Goal: Task Accomplishment & Management: Complete application form

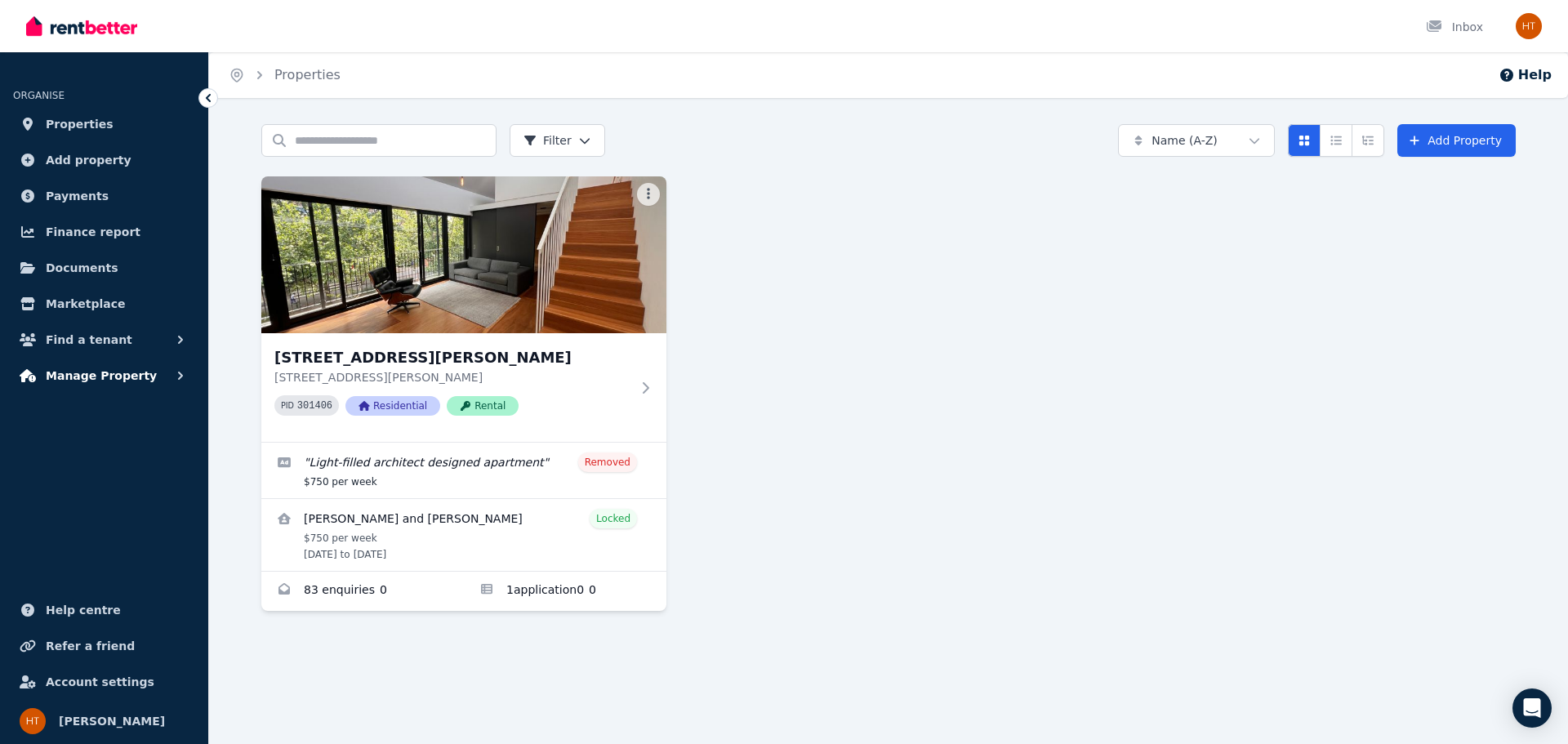
click at [94, 377] on span "Manage Property" at bounding box center [100, 376] width 111 height 20
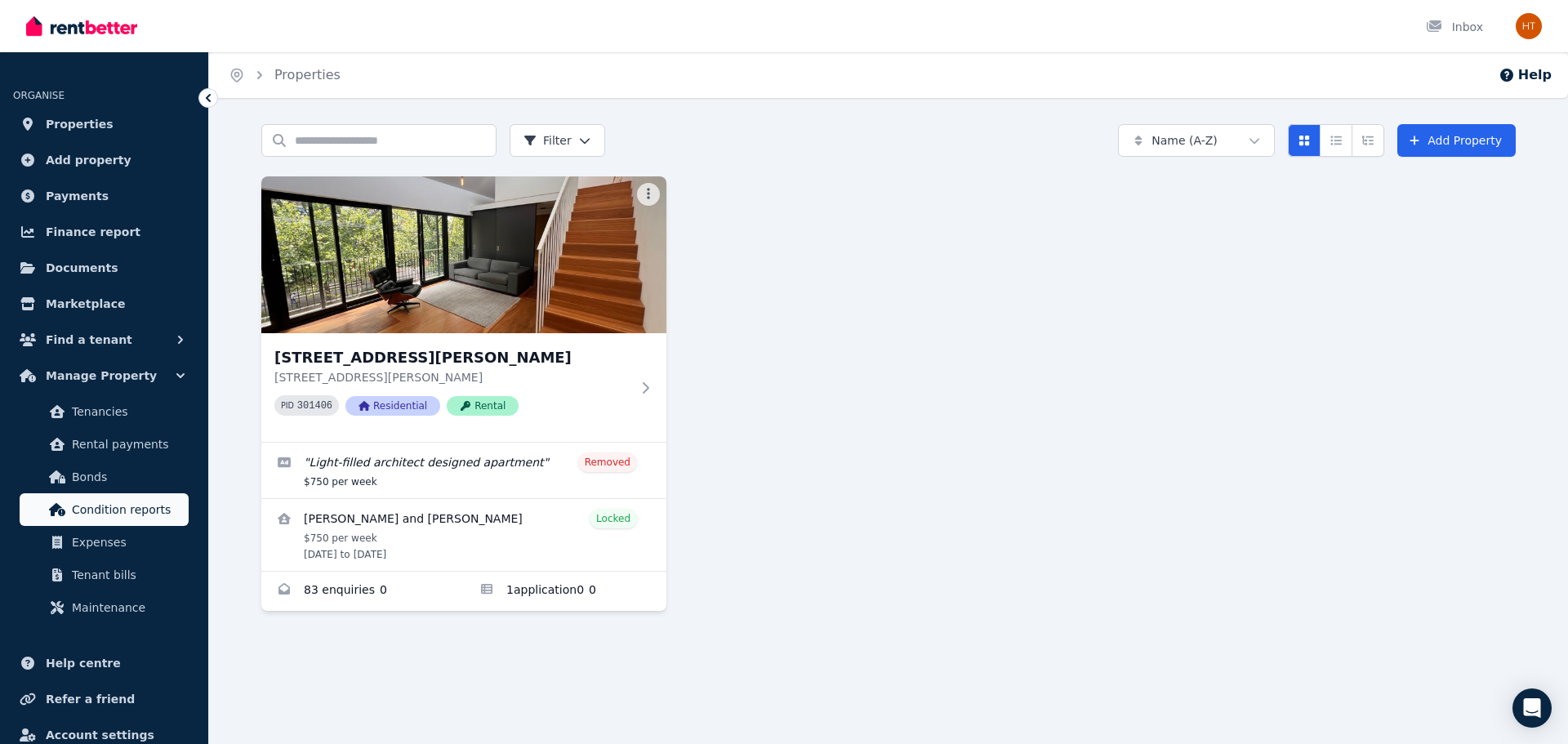
click at [97, 499] on link "Condition reports" at bounding box center [104, 509] width 169 height 32
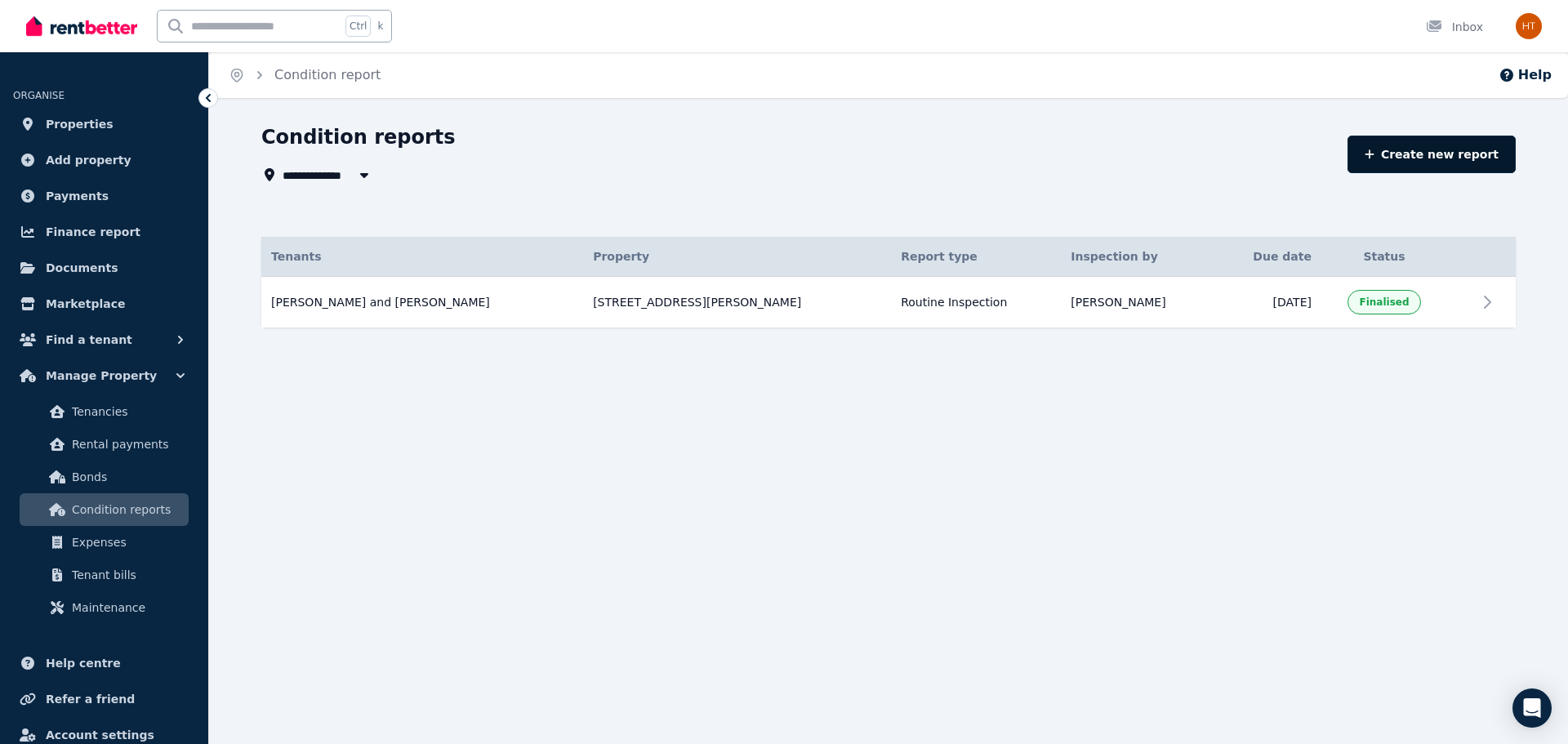
click at [1437, 155] on link "Create new report" at bounding box center [1431, 155] width 168 height 37
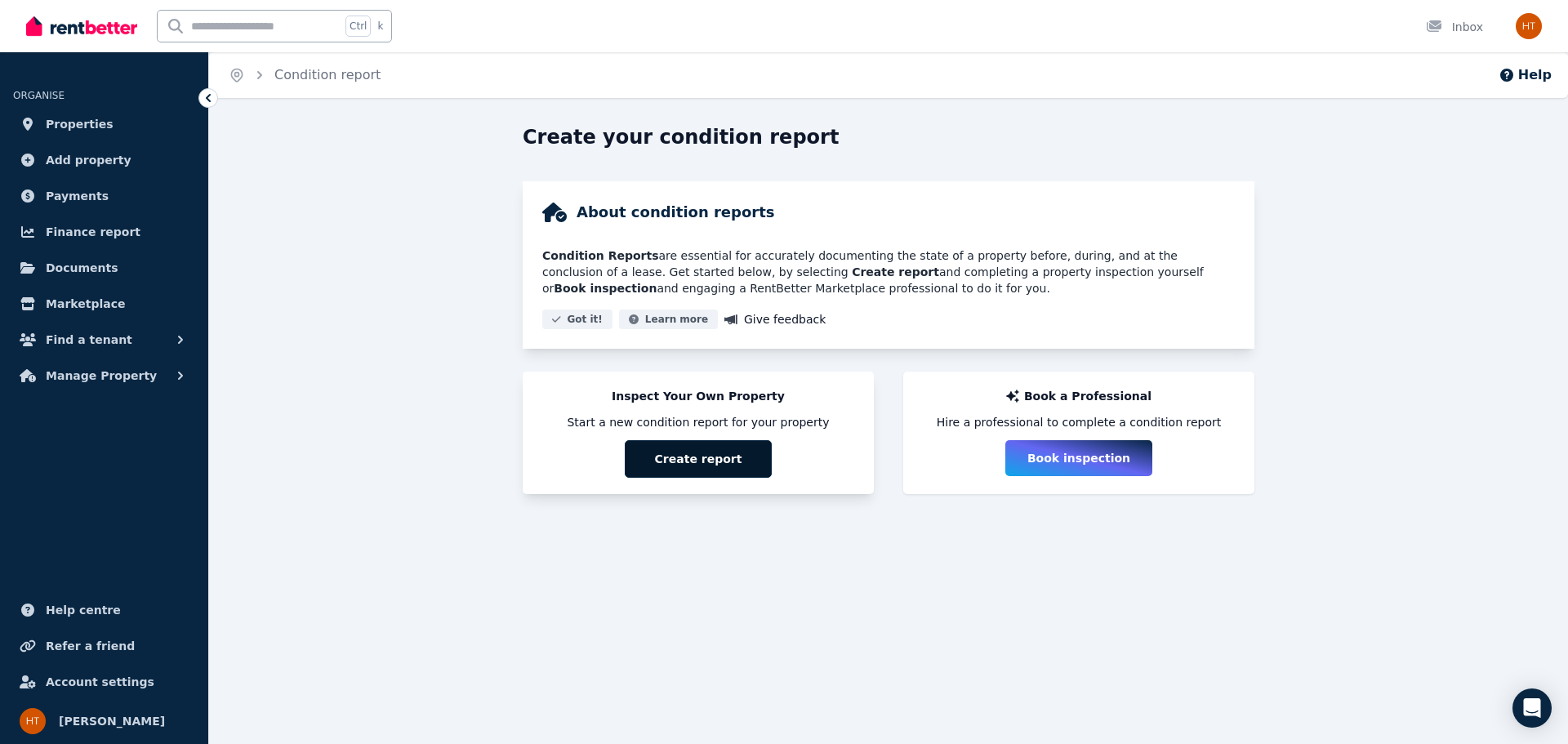
click at [704, 457] on button "Create report" at bounding box center [698, 459] width 147 height 37
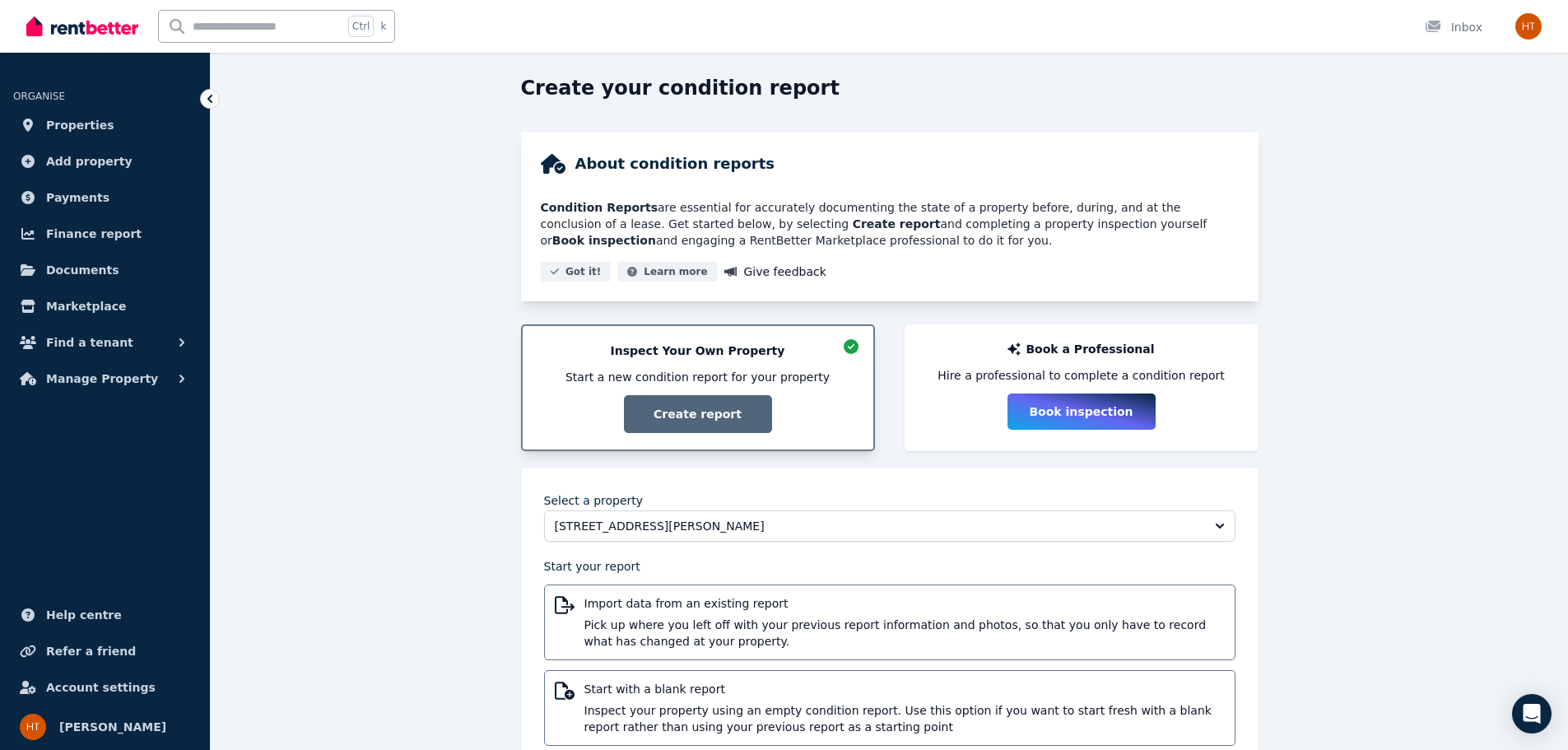
scroll to position [99, 0]
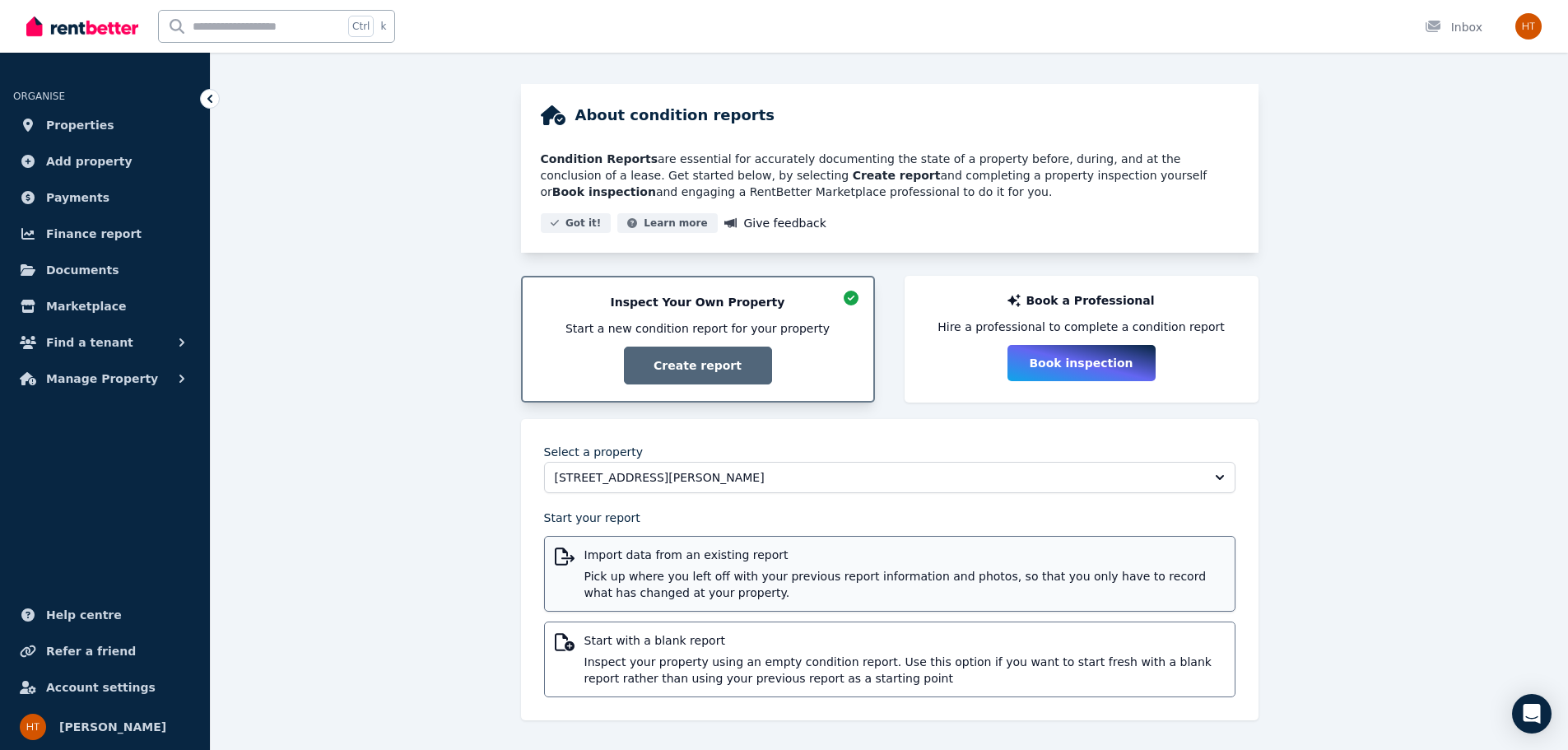
click at [750, 555] on span "Import data from an existing report" at bounding box center [905, 555] width 641 height 17
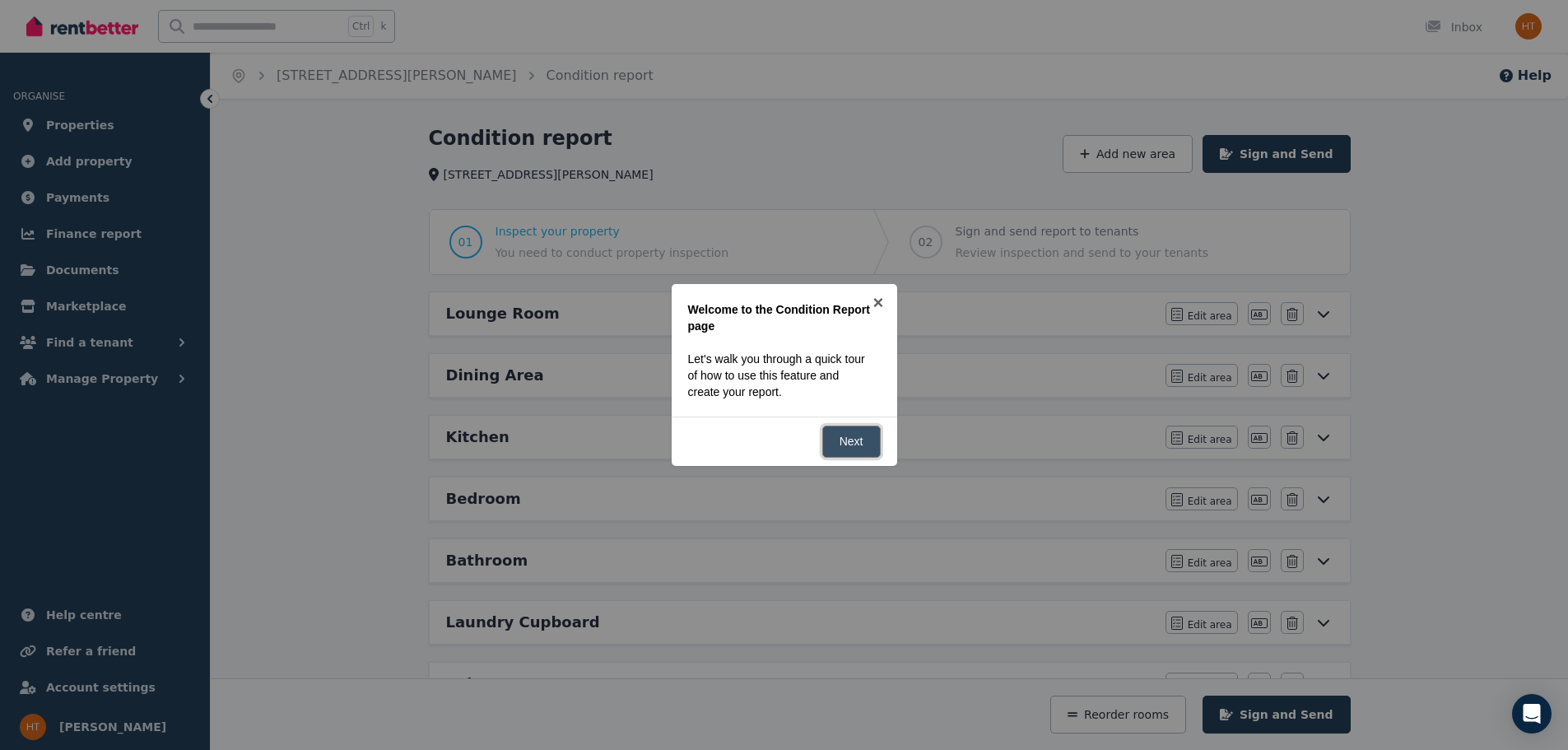
click at [858, 438] on link "Next" at bounding box center [851, 441] width 59 height 32
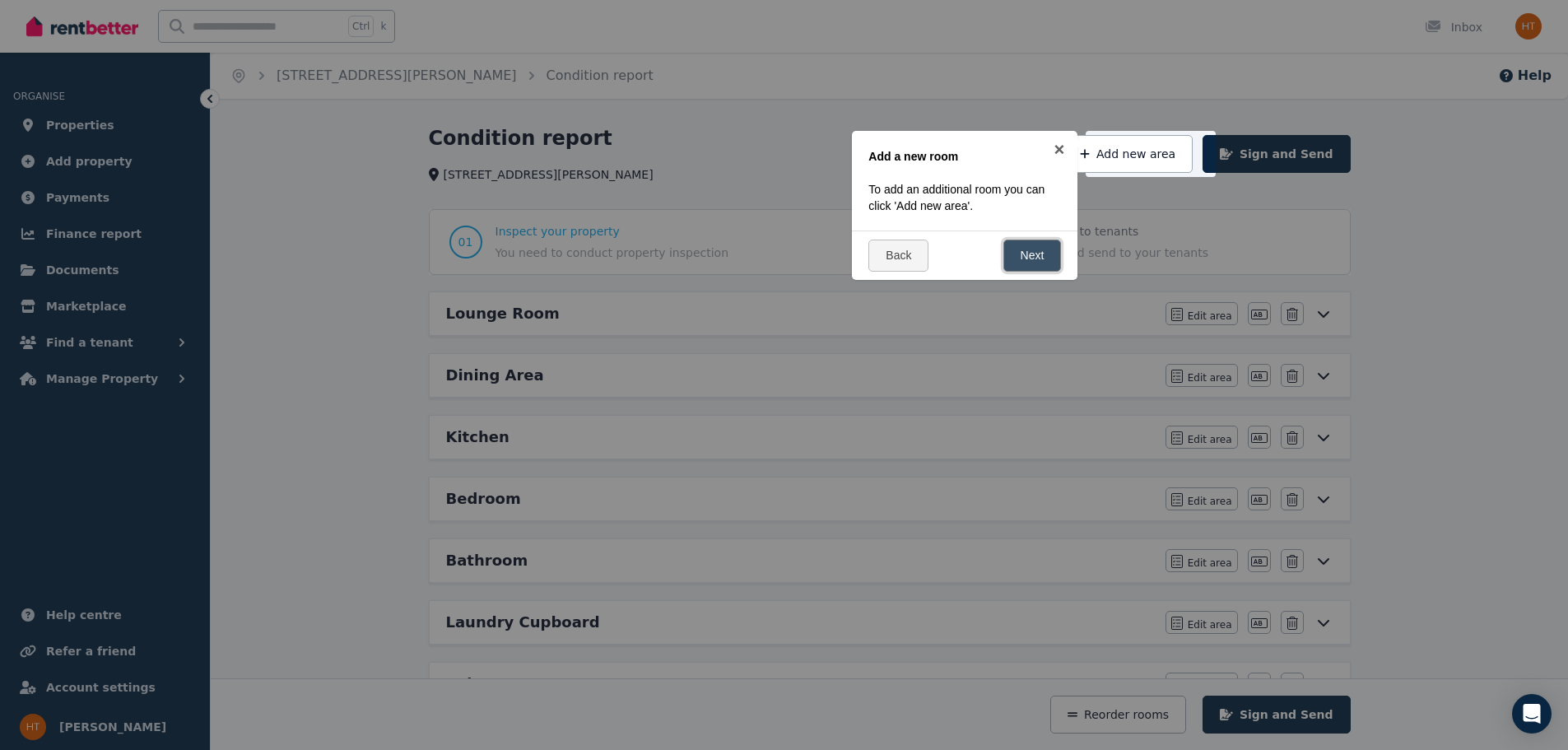
click at [1035, 249] on link "Next" at bounding box center [1032, 255] width 59 height 32
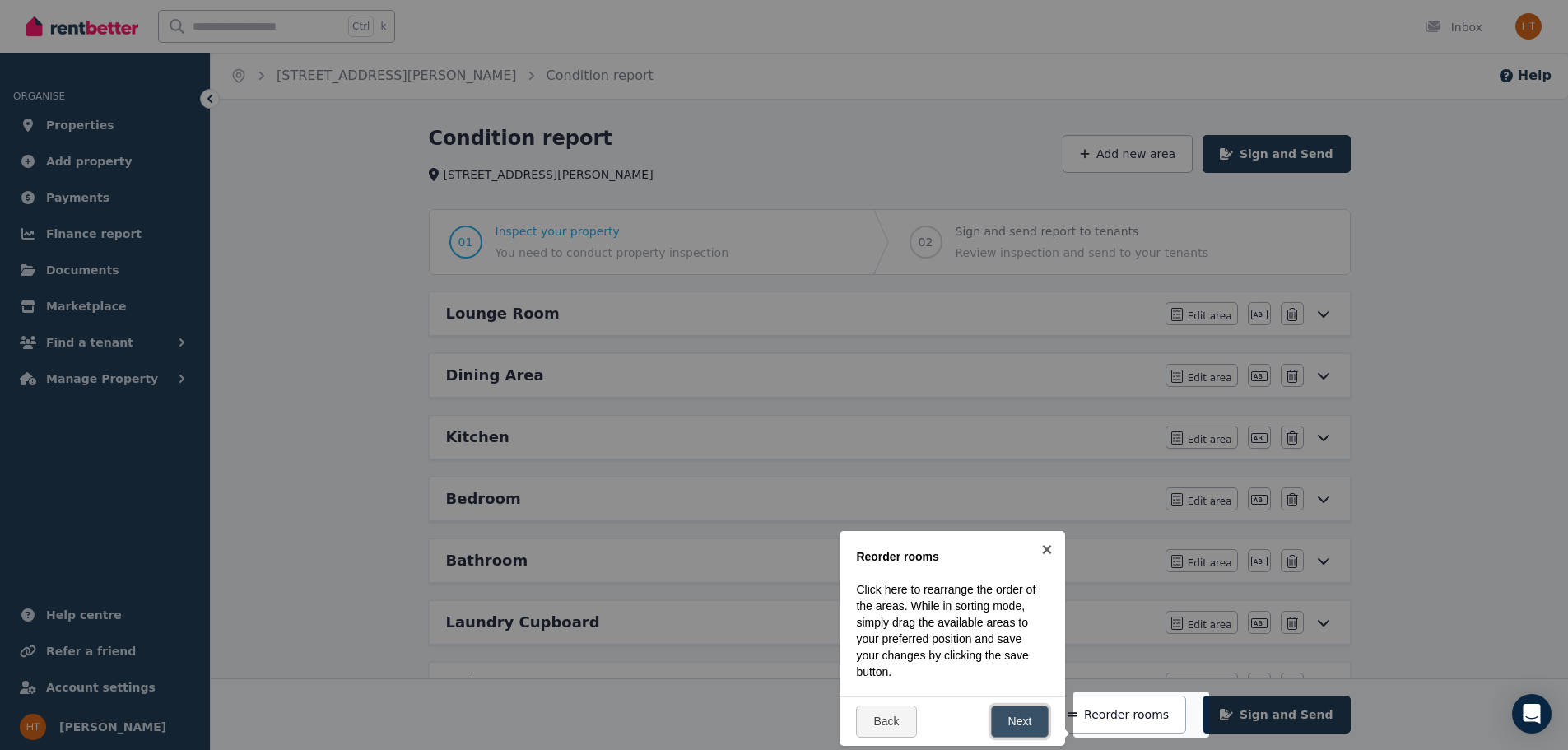
scroll to position [365, 0]
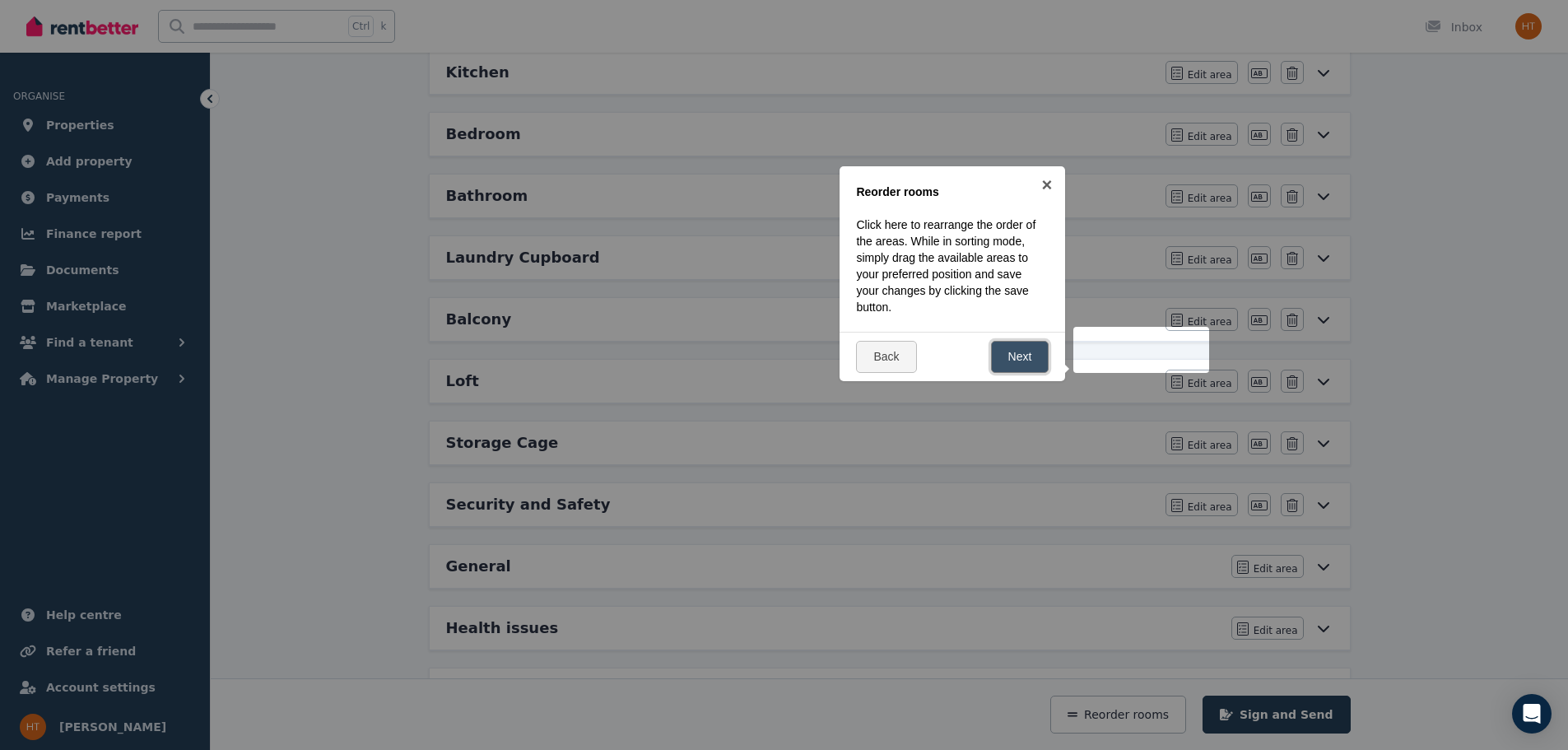
click at [1023, 357] on link "Next" at bounding box center [1020, 357] width 59 height 32
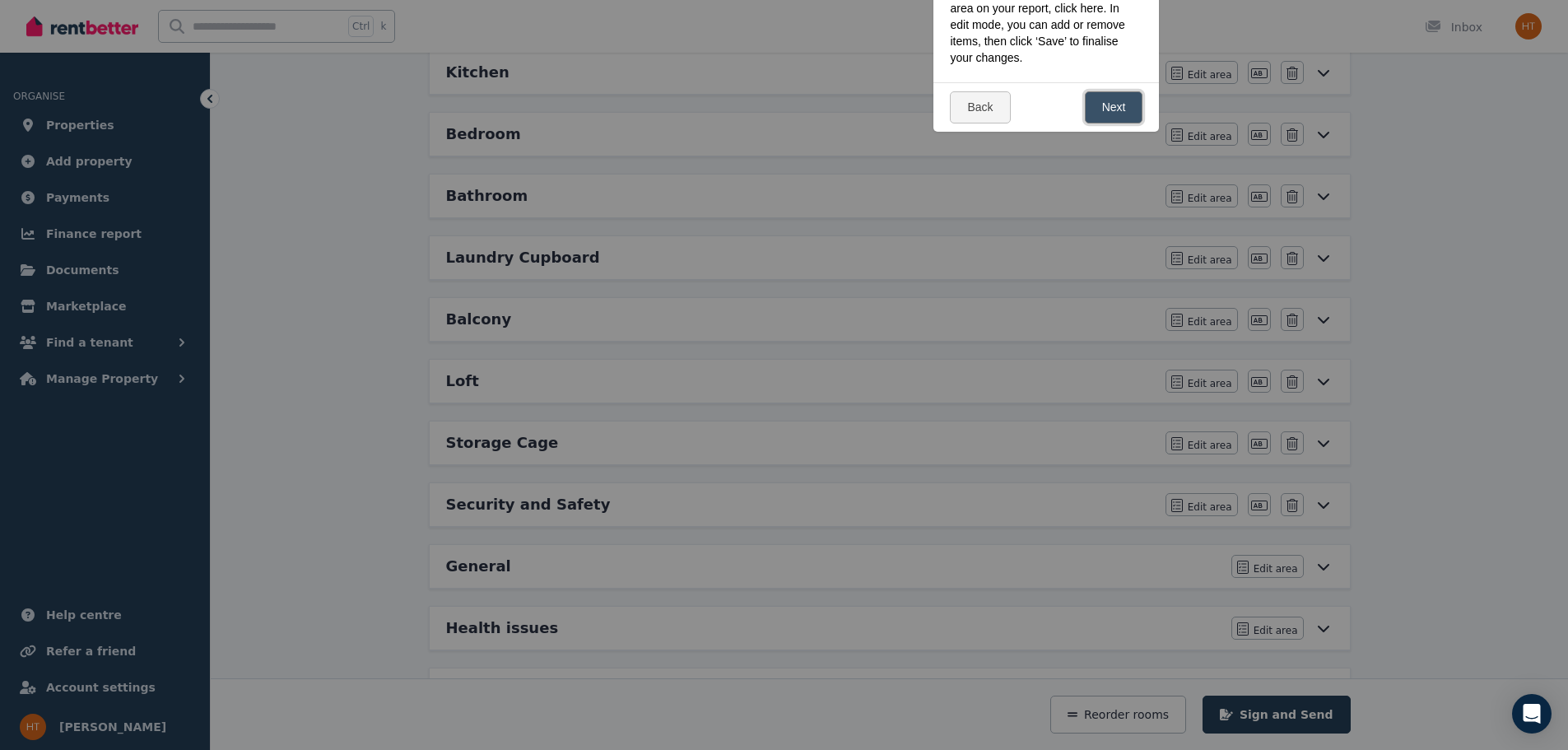
scroll to position [0, 0]
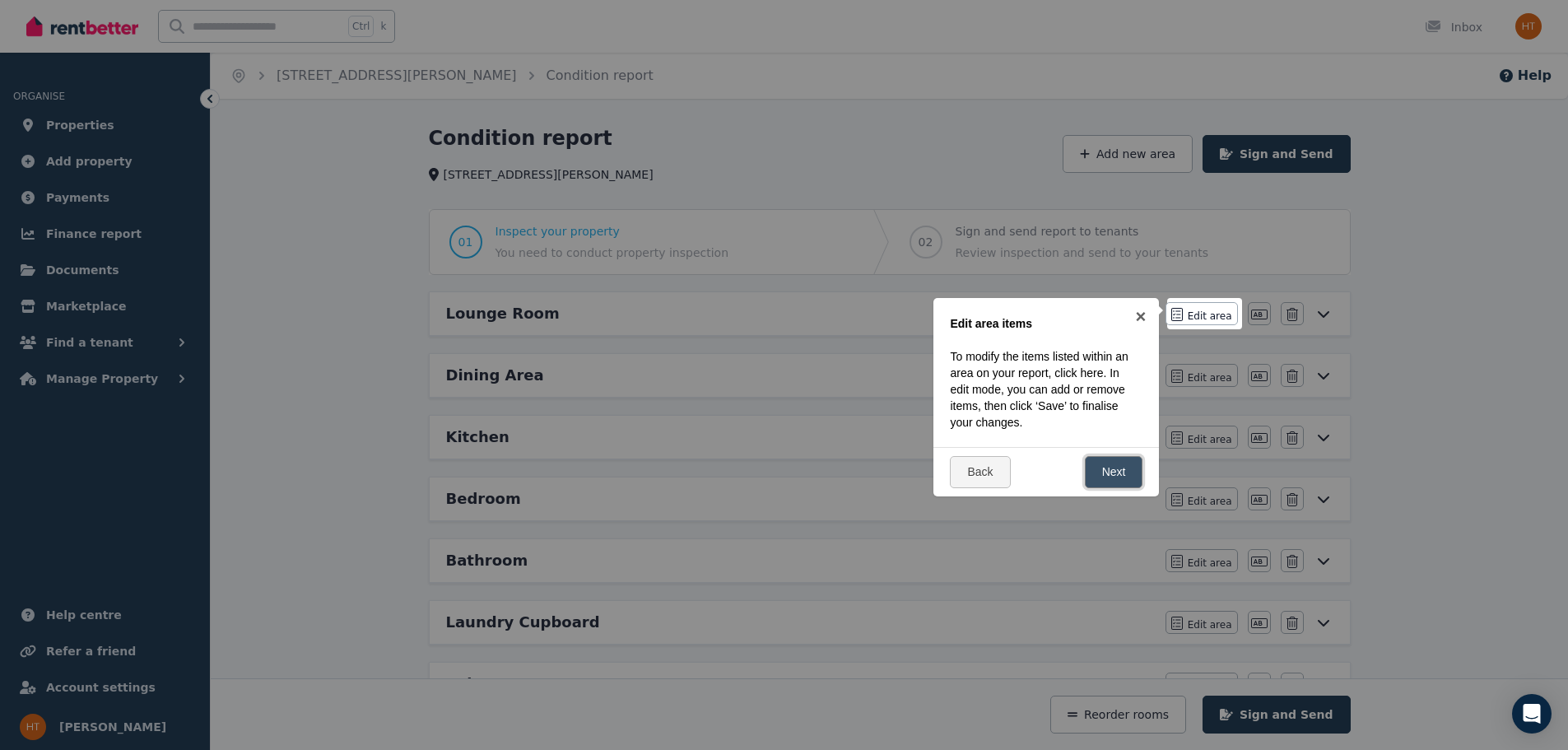
click at [1125, 476] on link "Next" at bounding box center [1114, 472] width 59 height 32
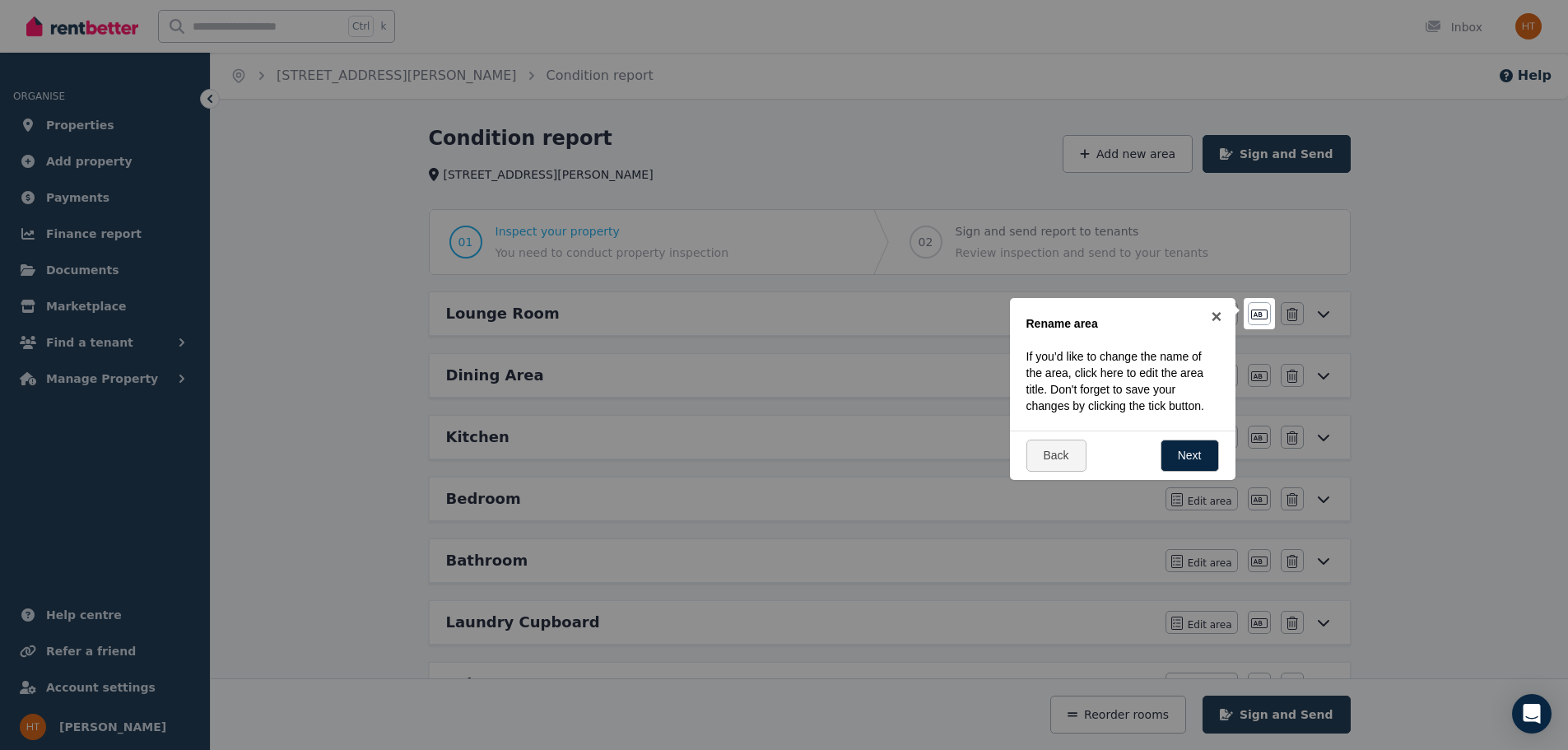
click at [1191, 438] on div "Back Next" at bounding box center [1122, 455] width 225 height 50
click at [1193, 459] on link "Next" at bounding box center [1189, 455] width 59 height 32
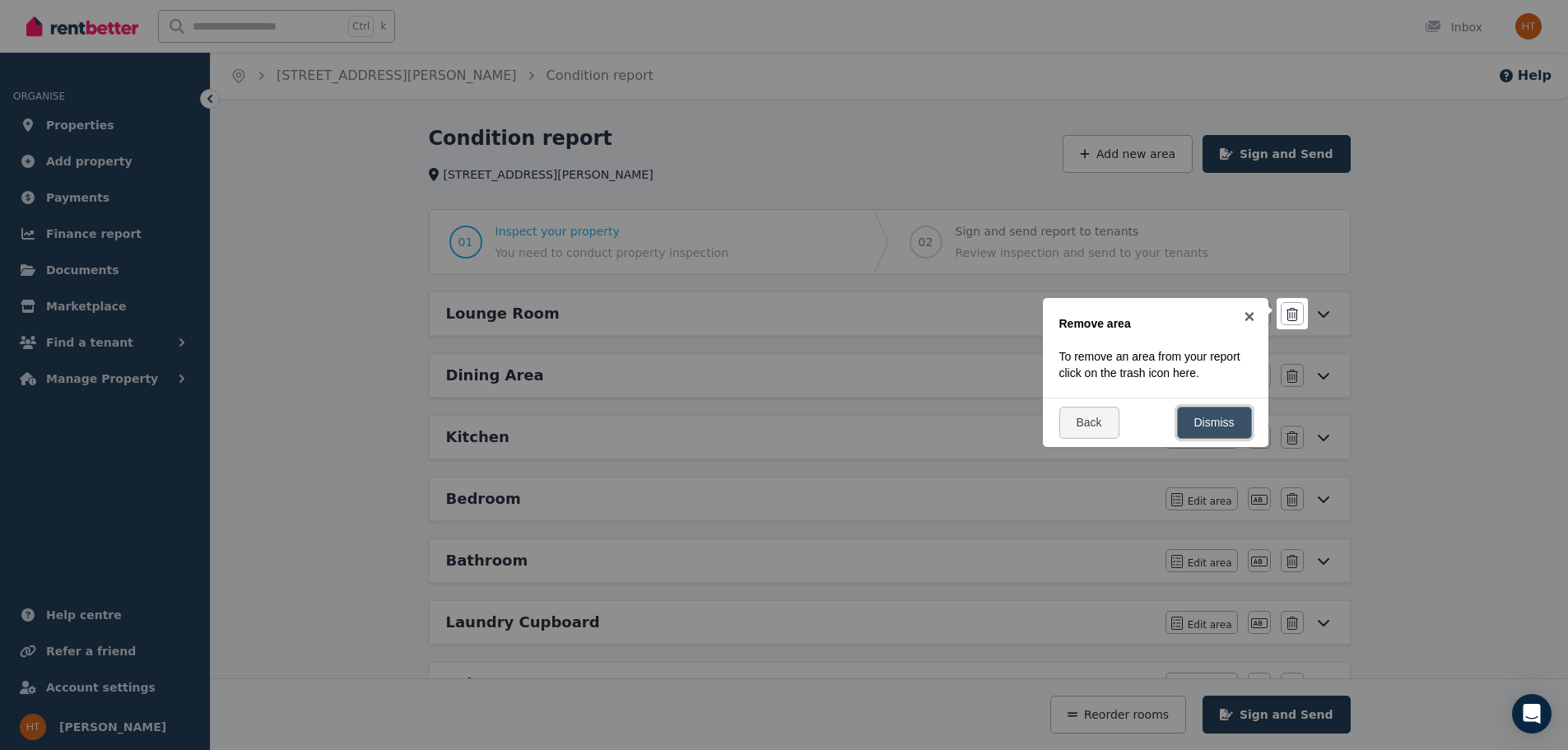
click at [1196, 415] on link "Dismiss" at bounding box center [1215, 423] width 75 height 32
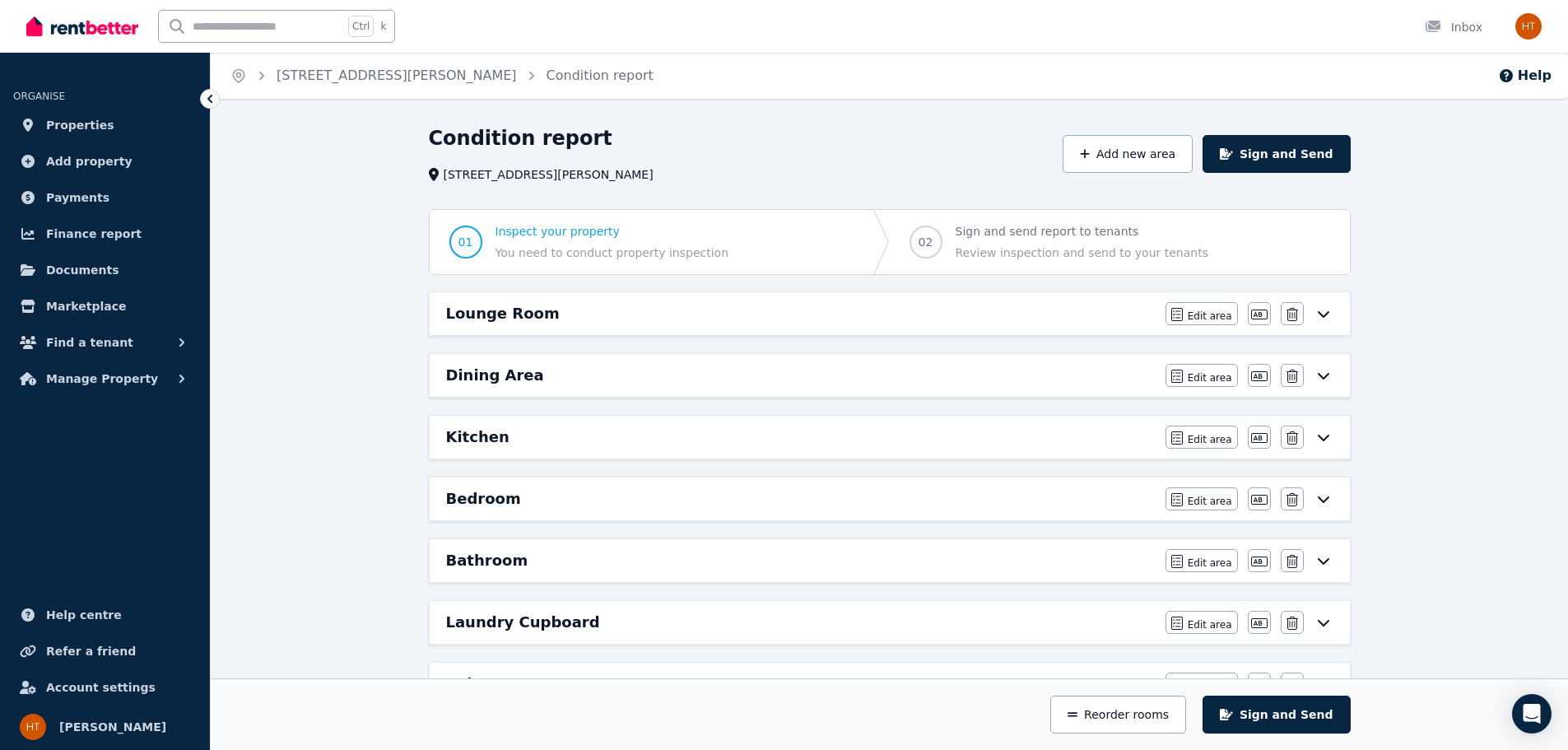
click at [508, 312] on h6 "Lounge Room" at bounding box center [503, 313] width 114 height 23
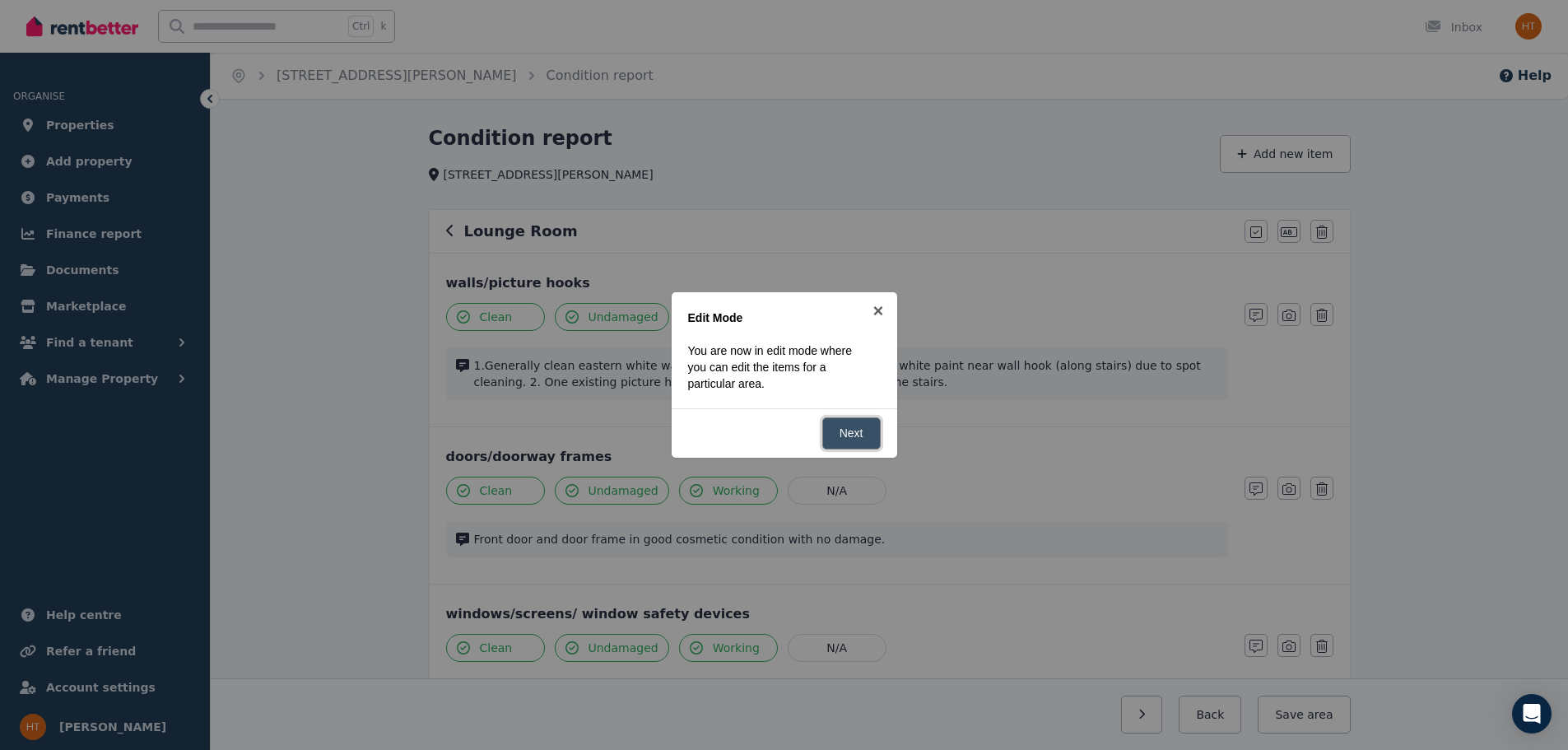
click at [844, 431] on link "Next" at bounding box center [851, 434] width 59 height 32
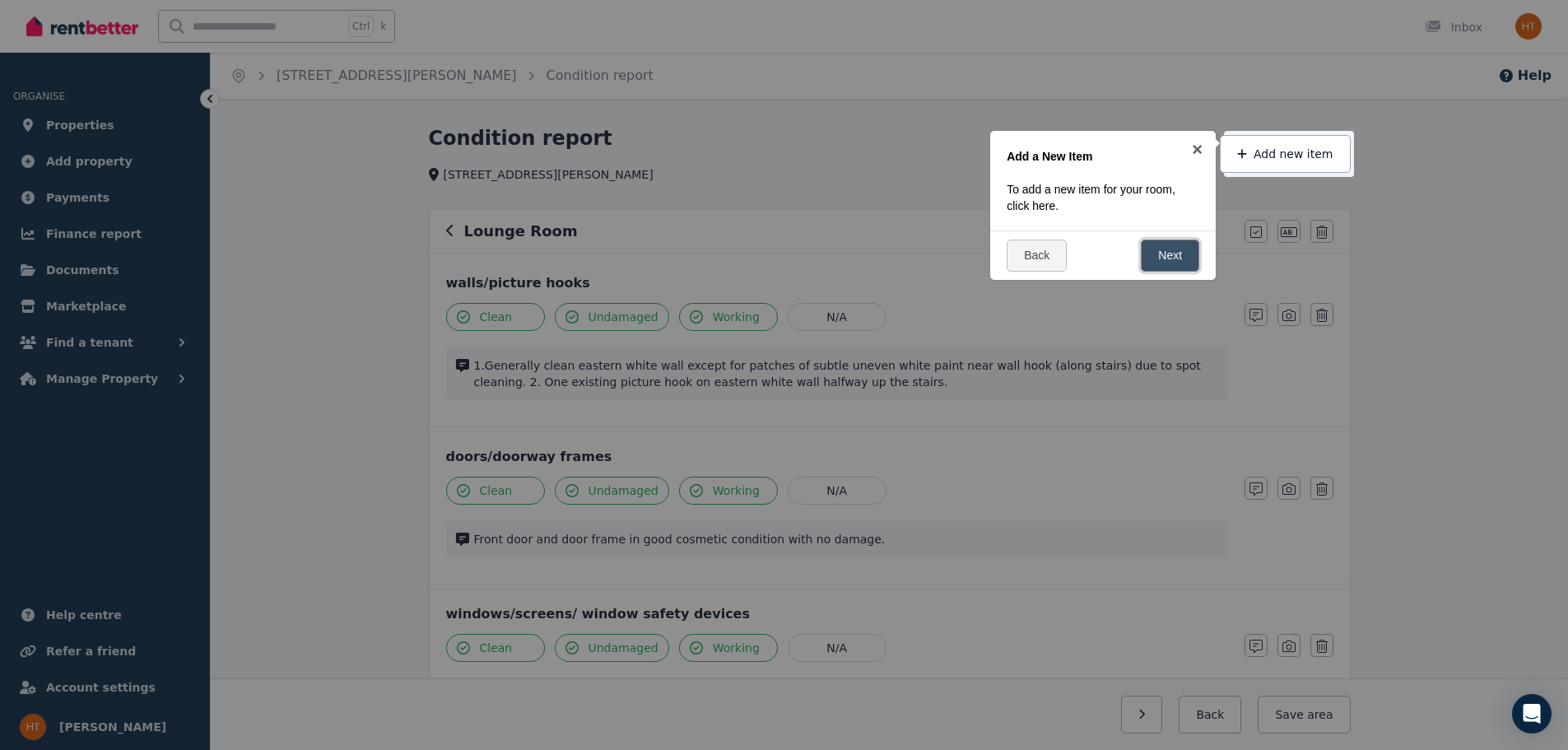
click at [1167, 258] on link "Next" at bounding box center [1169, 255] width 59 height 32
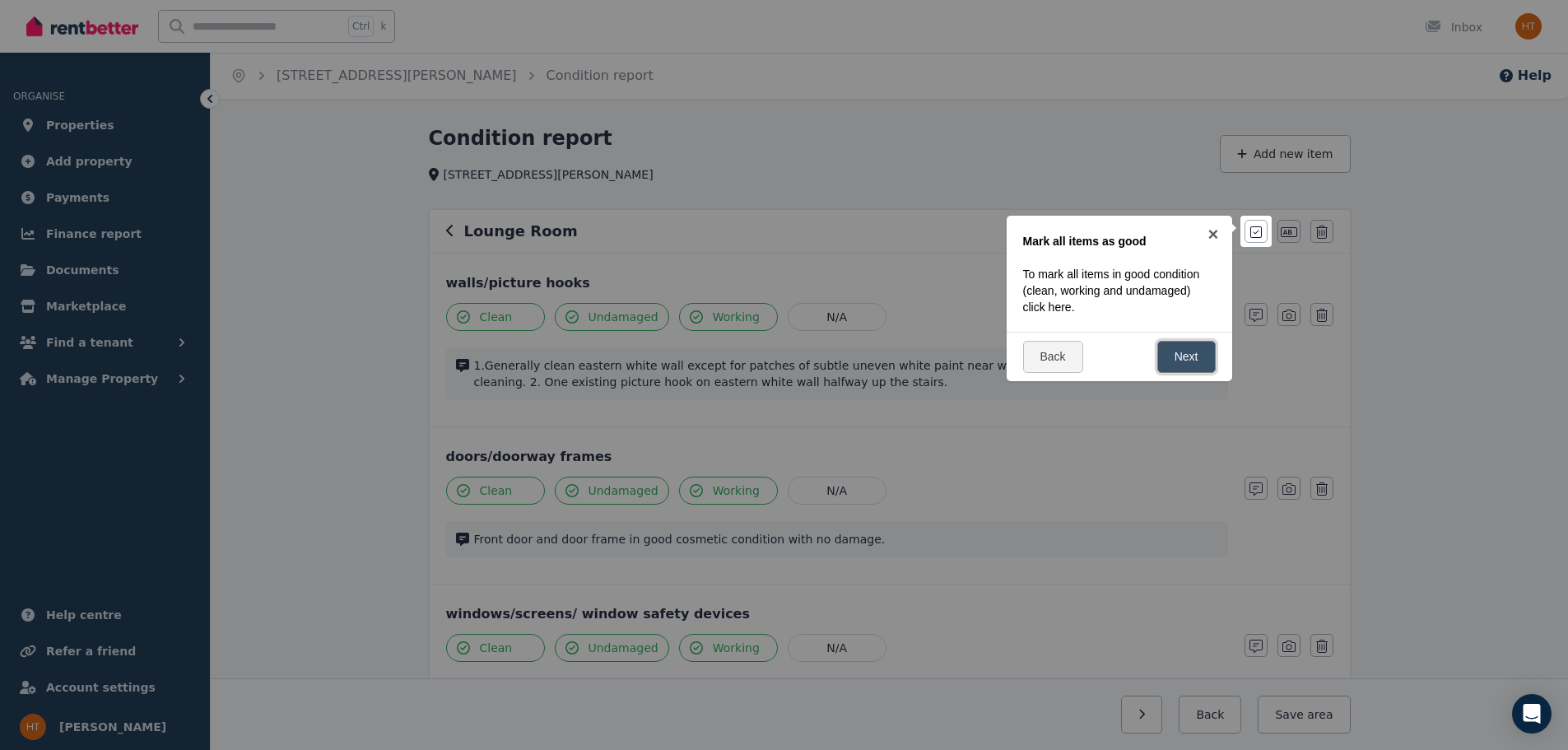
click at [1193, 348] on link "Next" at bounding box center [1186, 357] width 59 height 32
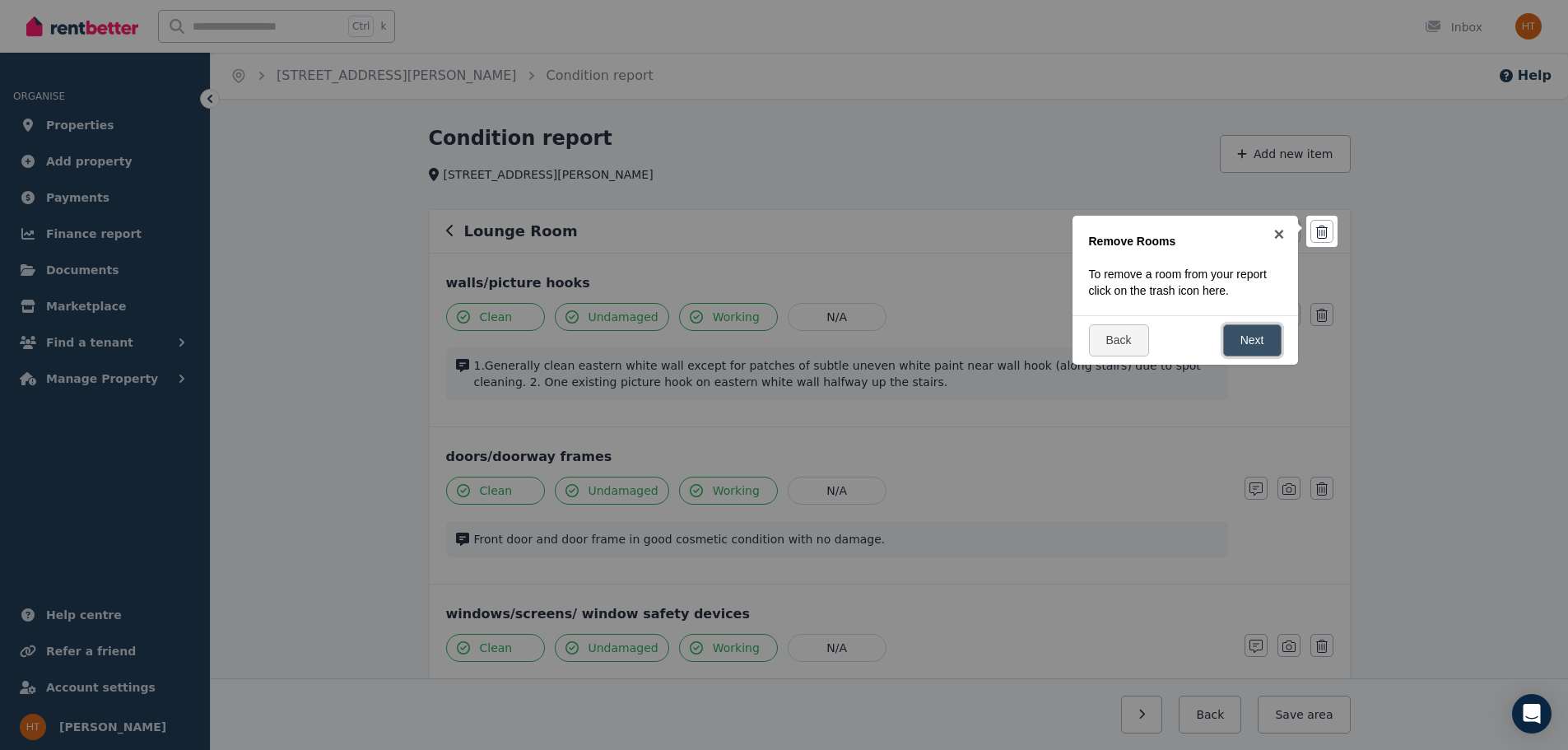
click at [1244, 347] on link "Next" at bounding box center [1252, 340] width 59 height 32
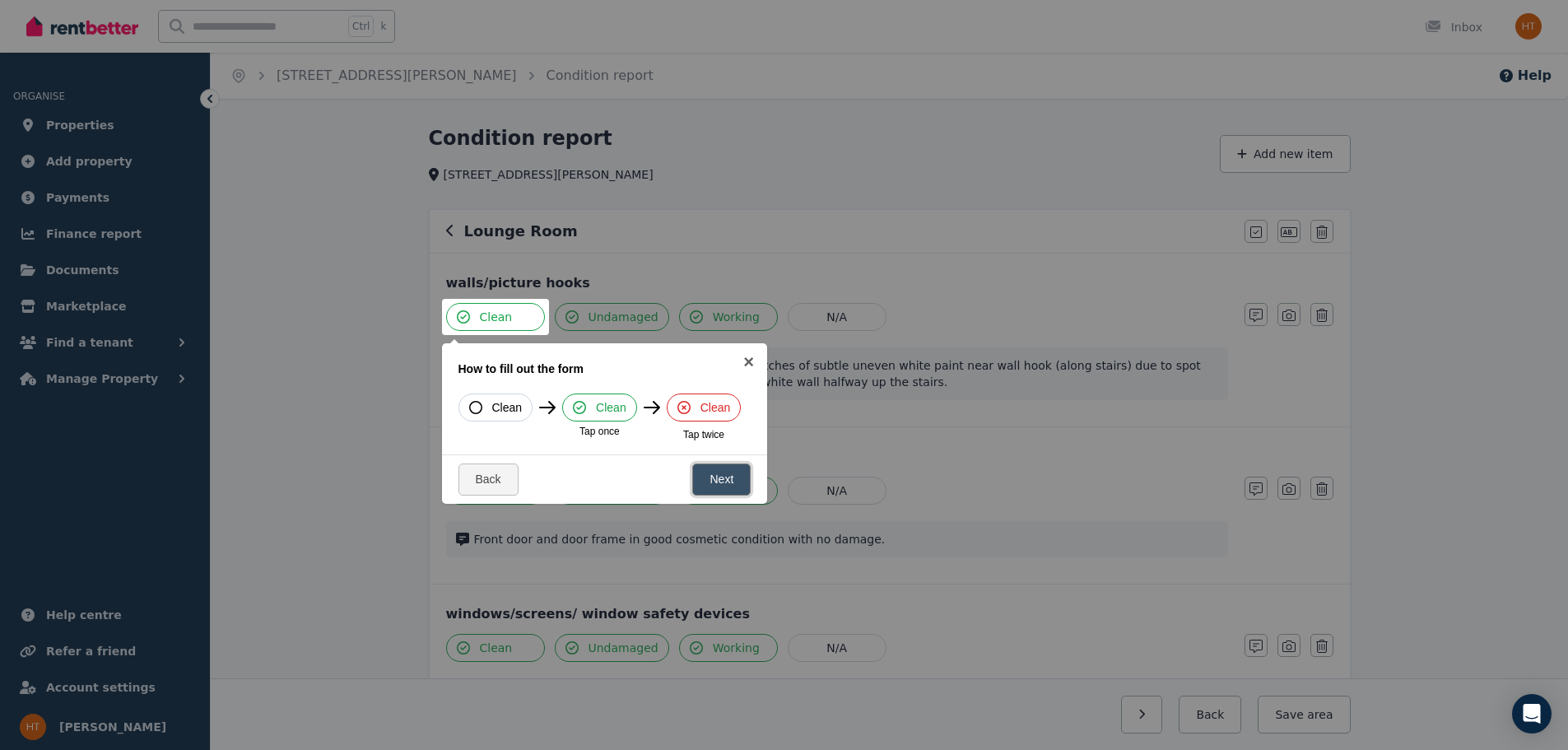
click at [717, 484] on link "Next" at bounding box center [721, 479] width 59 height 32
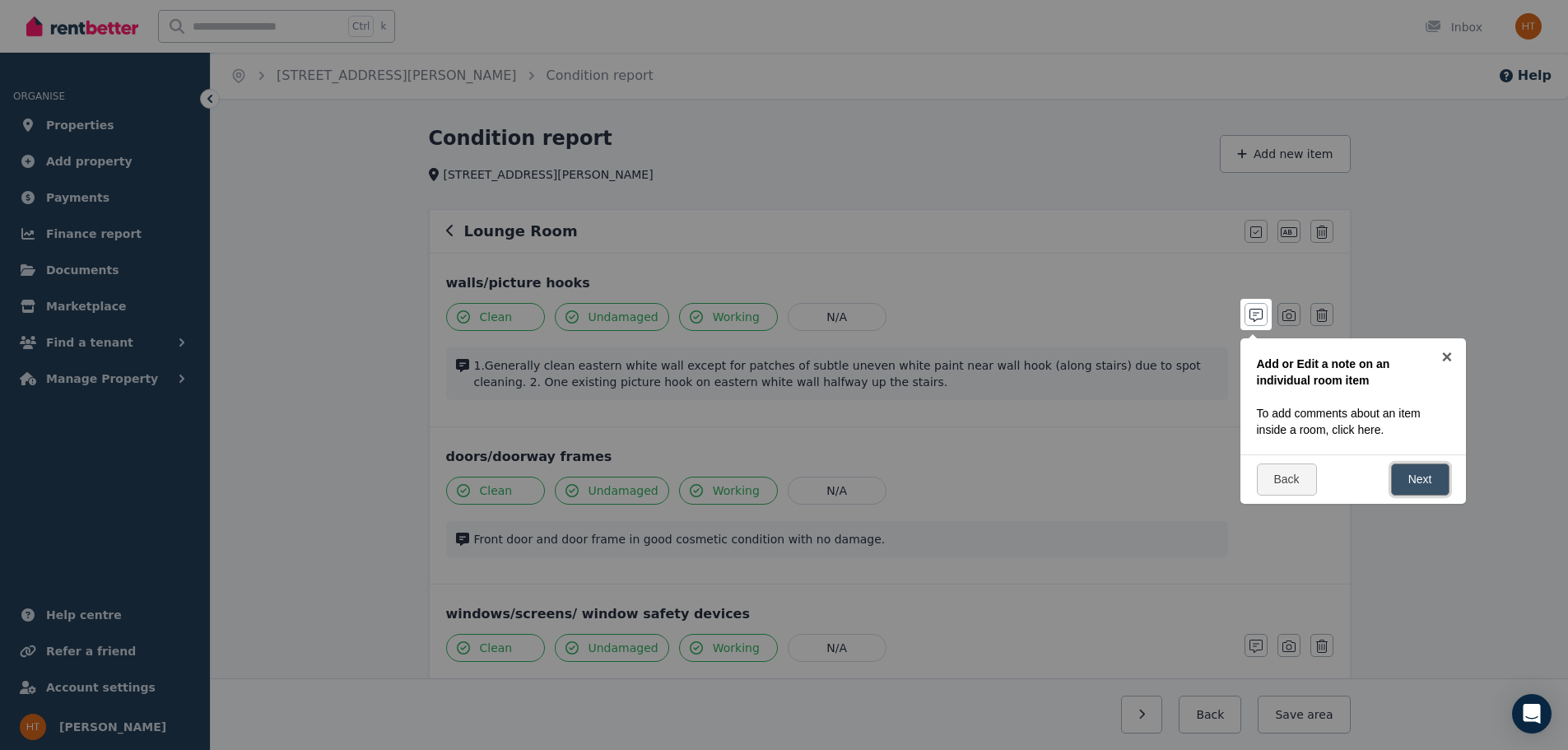
click at [1415, 482] on link "Next" at bounding box center [1419, 479] width 59 height 32
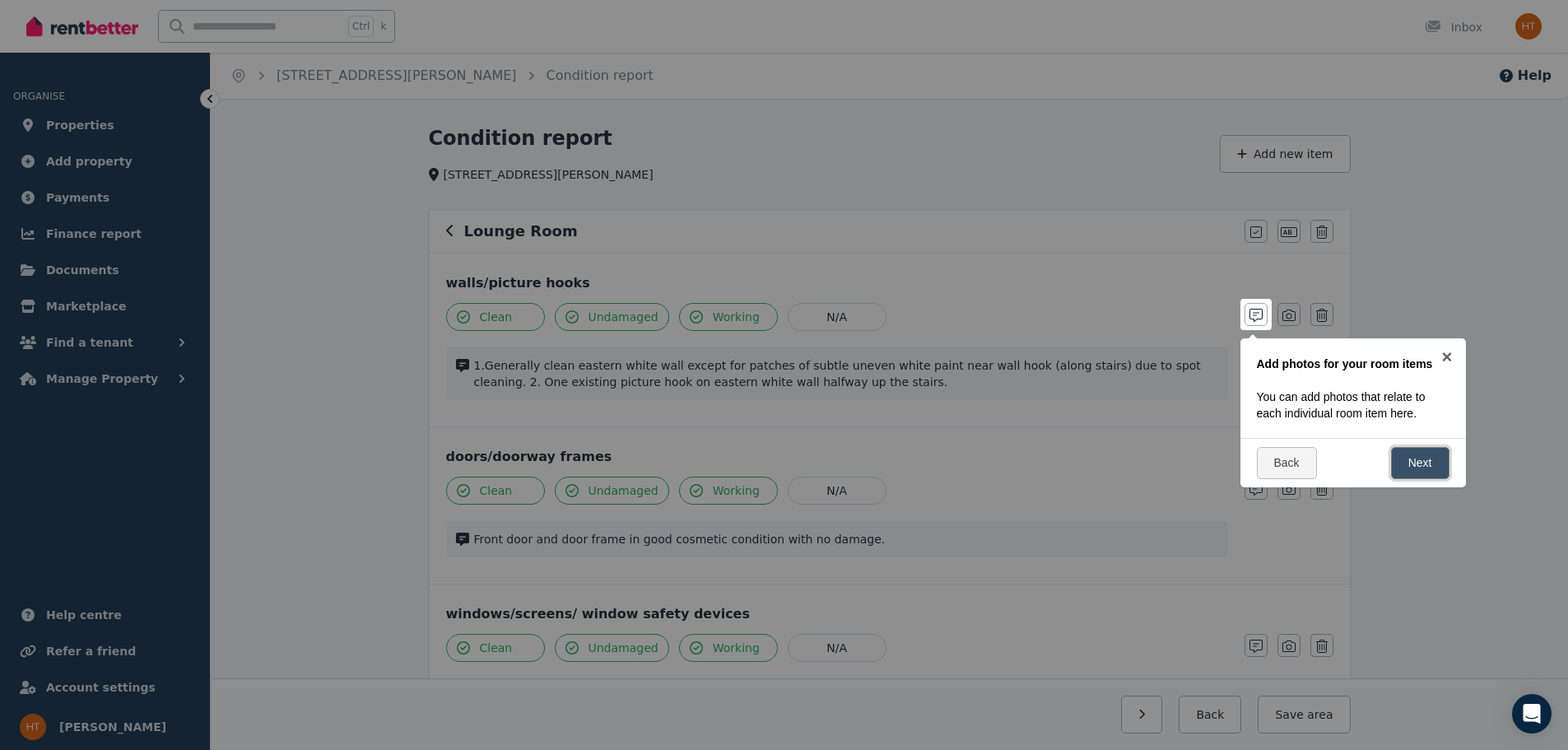
click at [1428, 462] on link "Next" at bounding box center [1419, 463] width 59 height 32
click at [1424, 480] on link "Next" at bounding box center [1419, 479] width 59 height 32
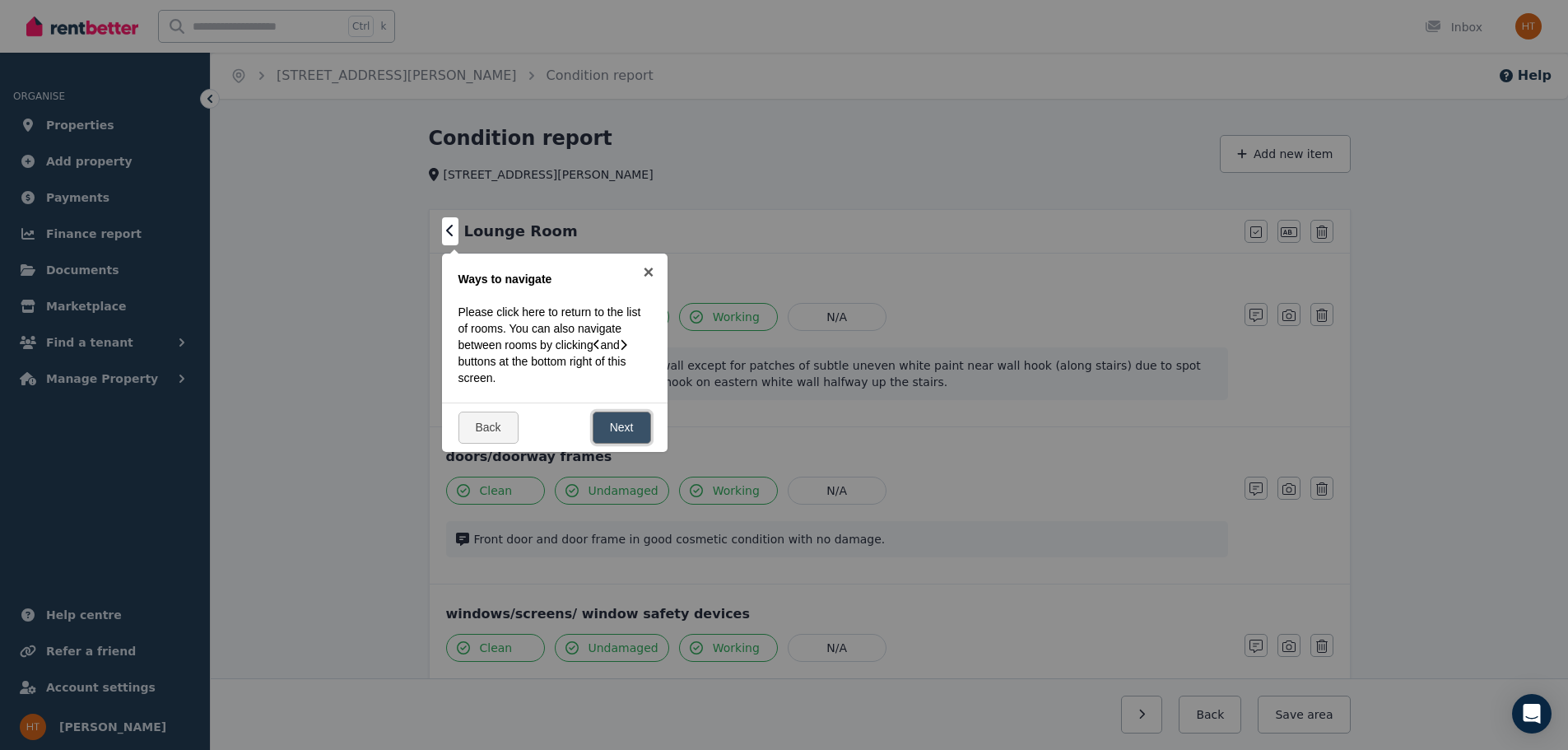
click at [620, 418] on link "Next" at bounding box center [621, 428] width 59 height 32
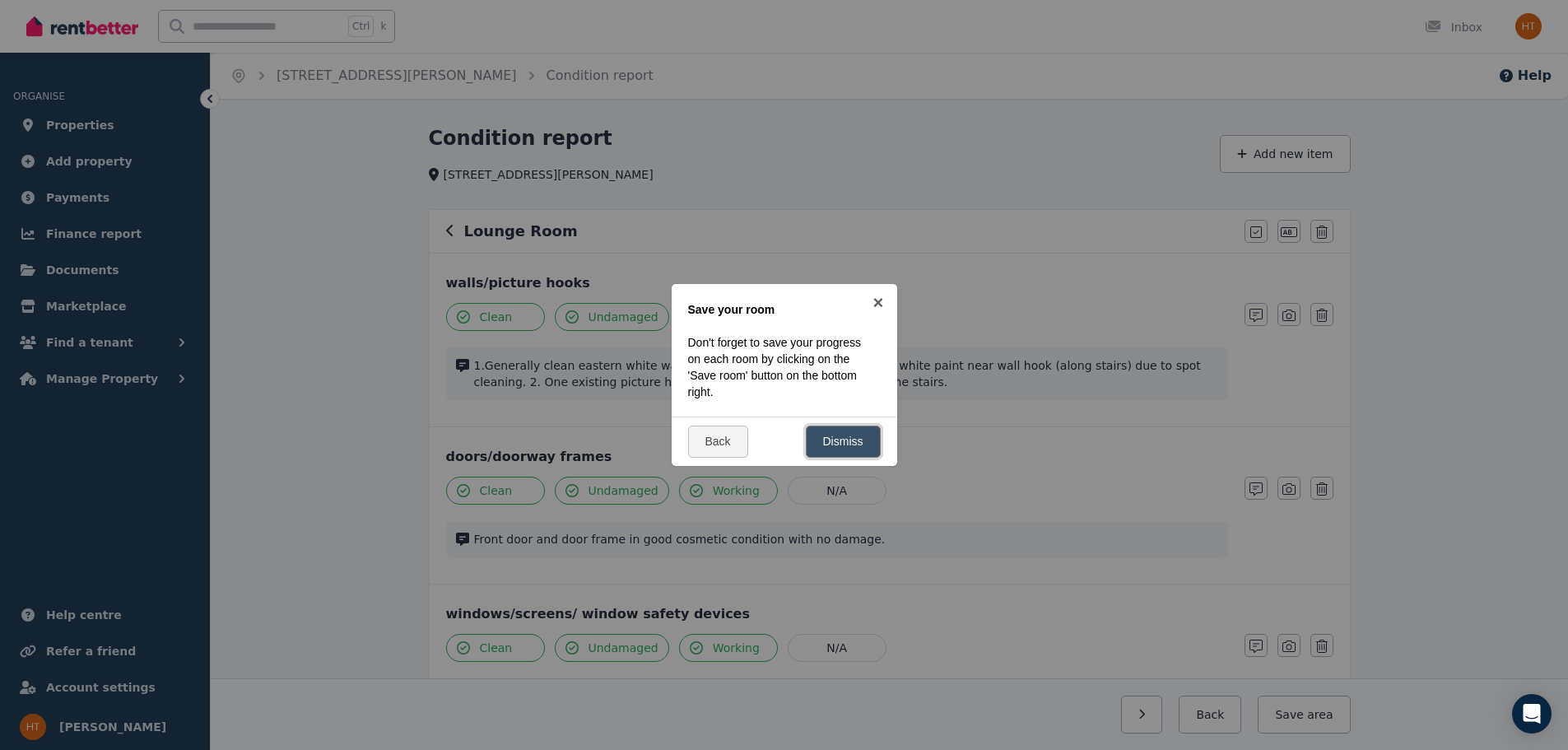
click at [849, 445] on link "Dismiss" at bounding box center [843, 441] width 75 height 32
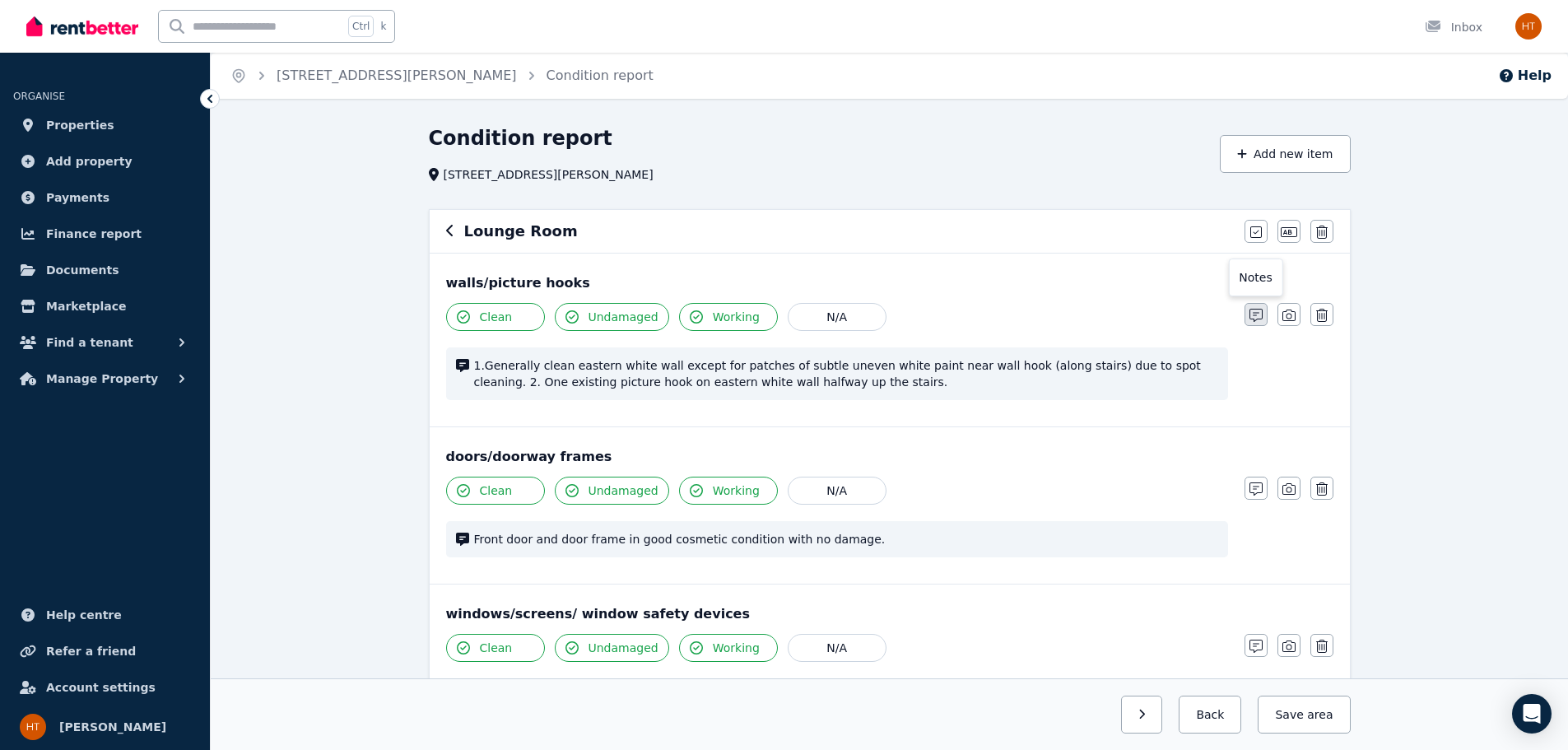
click at [1252, 313] on icon "button" at bounding box center [1256, 314] width 13 height 13
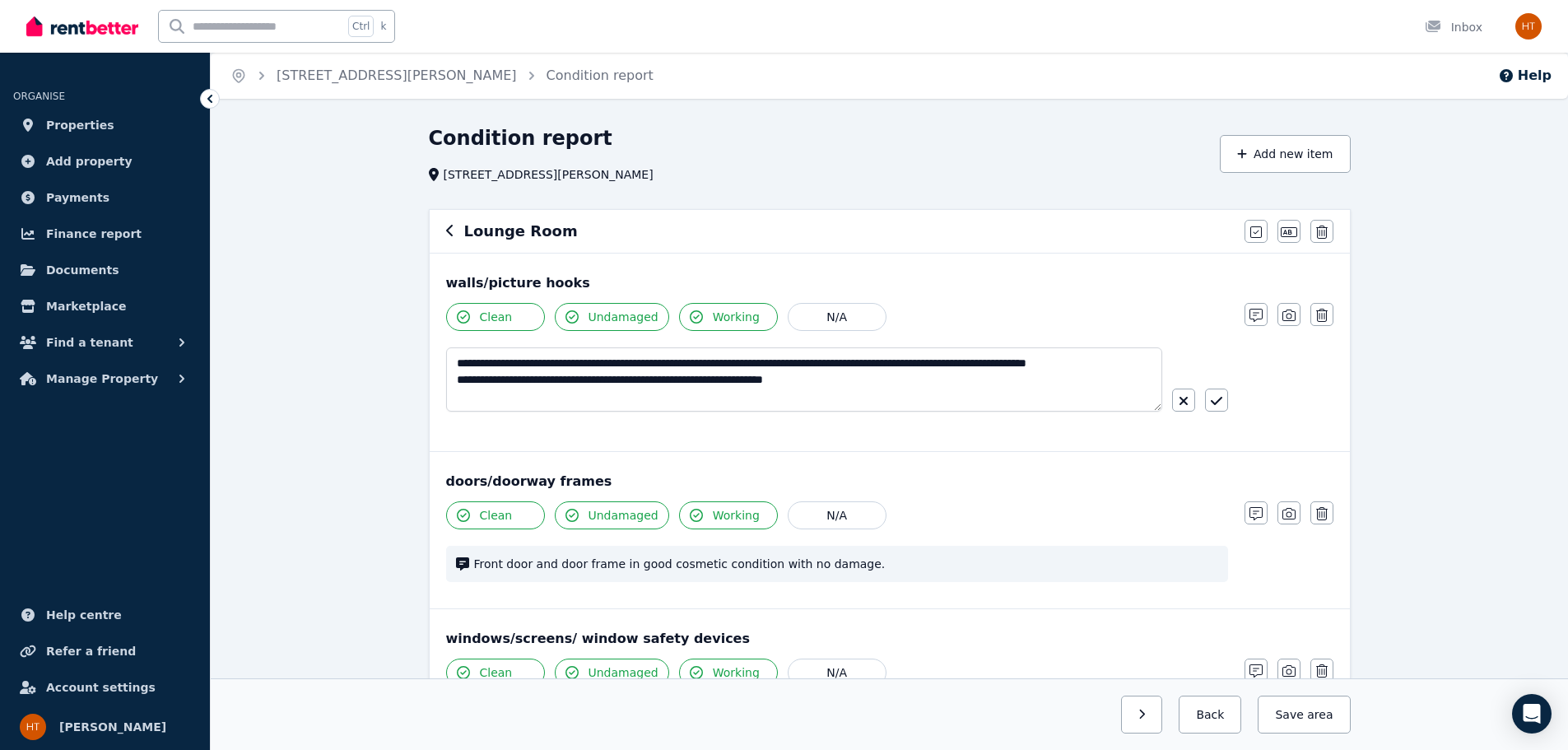
click at [973, 310] on div "Clean Undamaged Working N/A" at bounding box center [837, 316] width 782 height 28
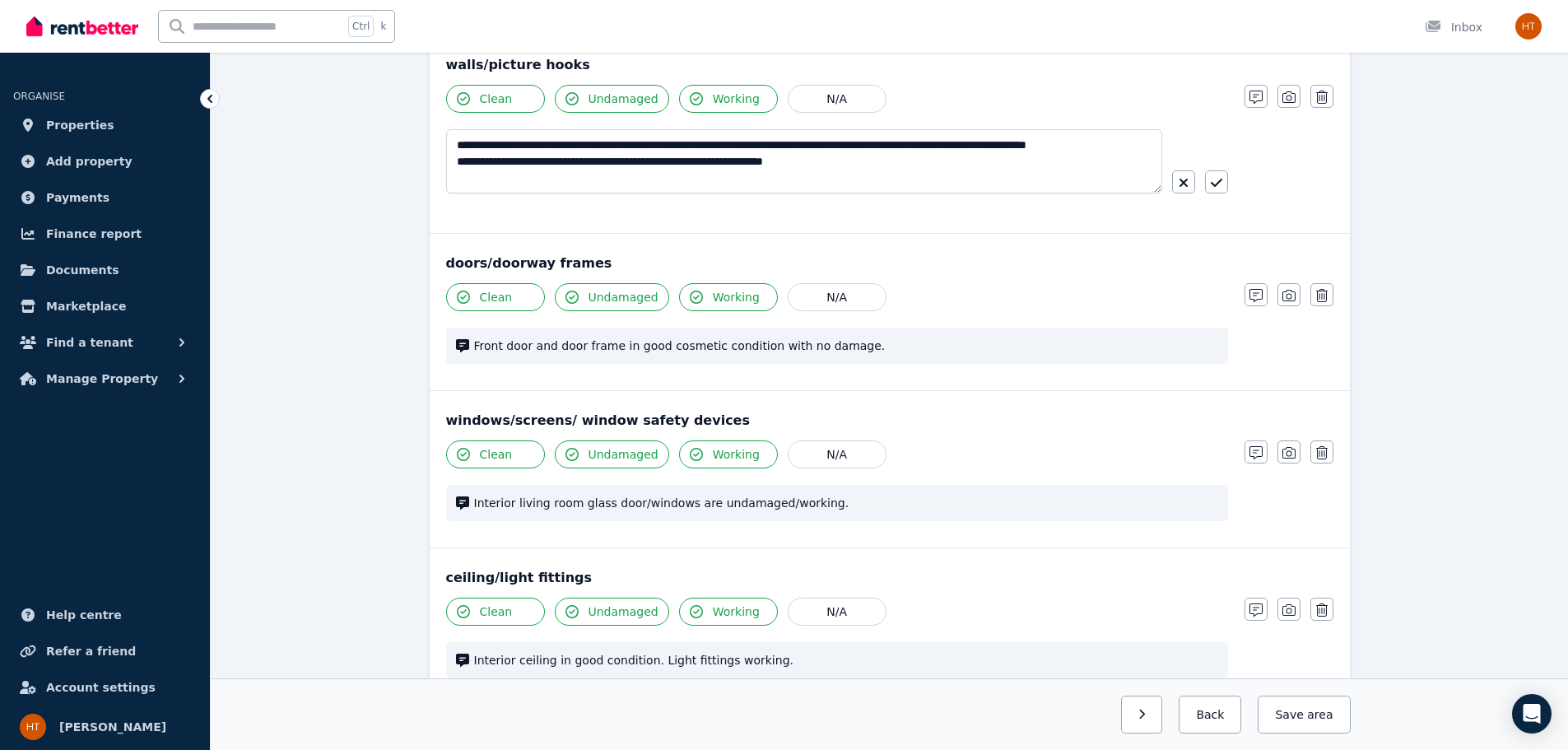
scroll to position [247, 0]
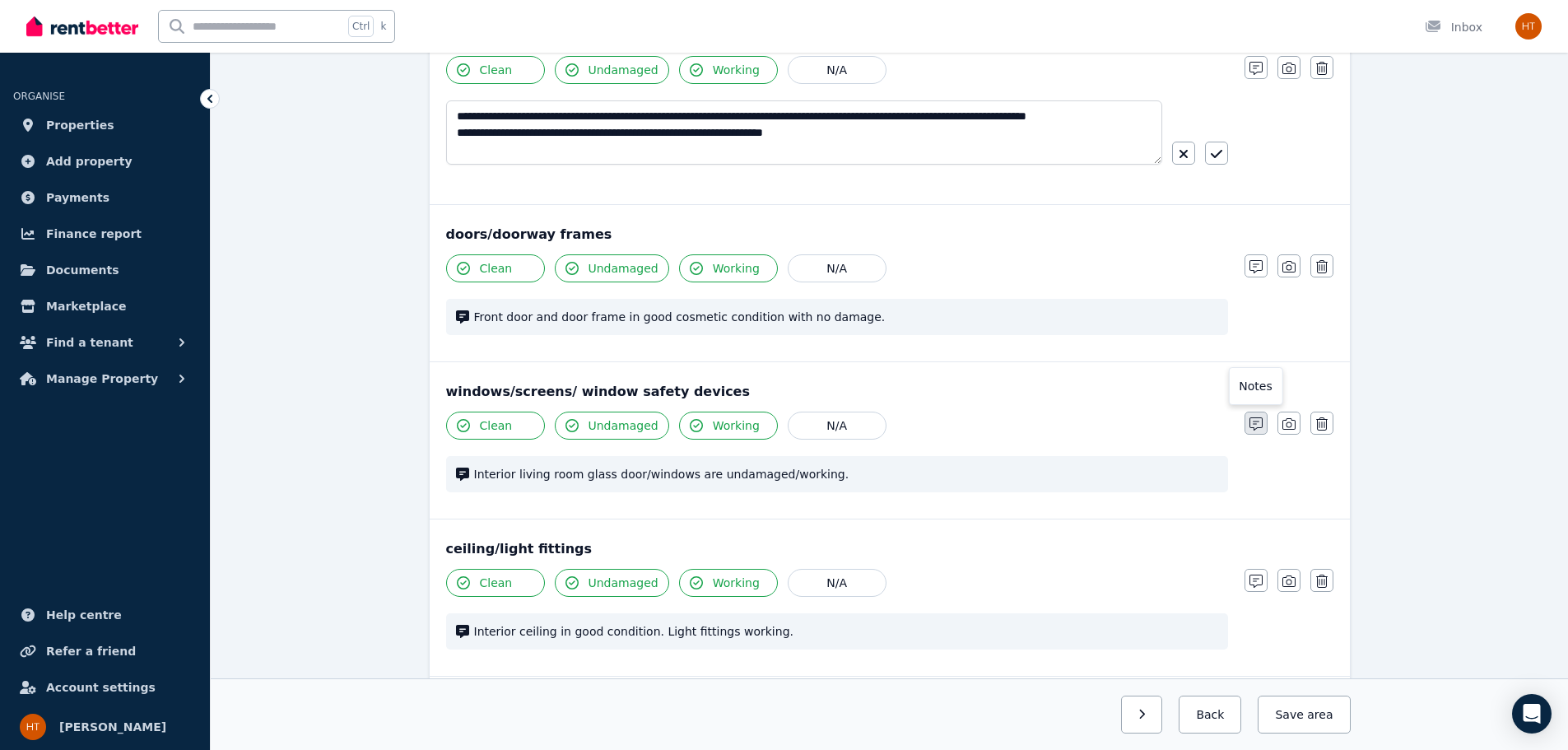
click at [1255, 428] on icon "button" at bounding box center [1256, 424] width 13 height 13
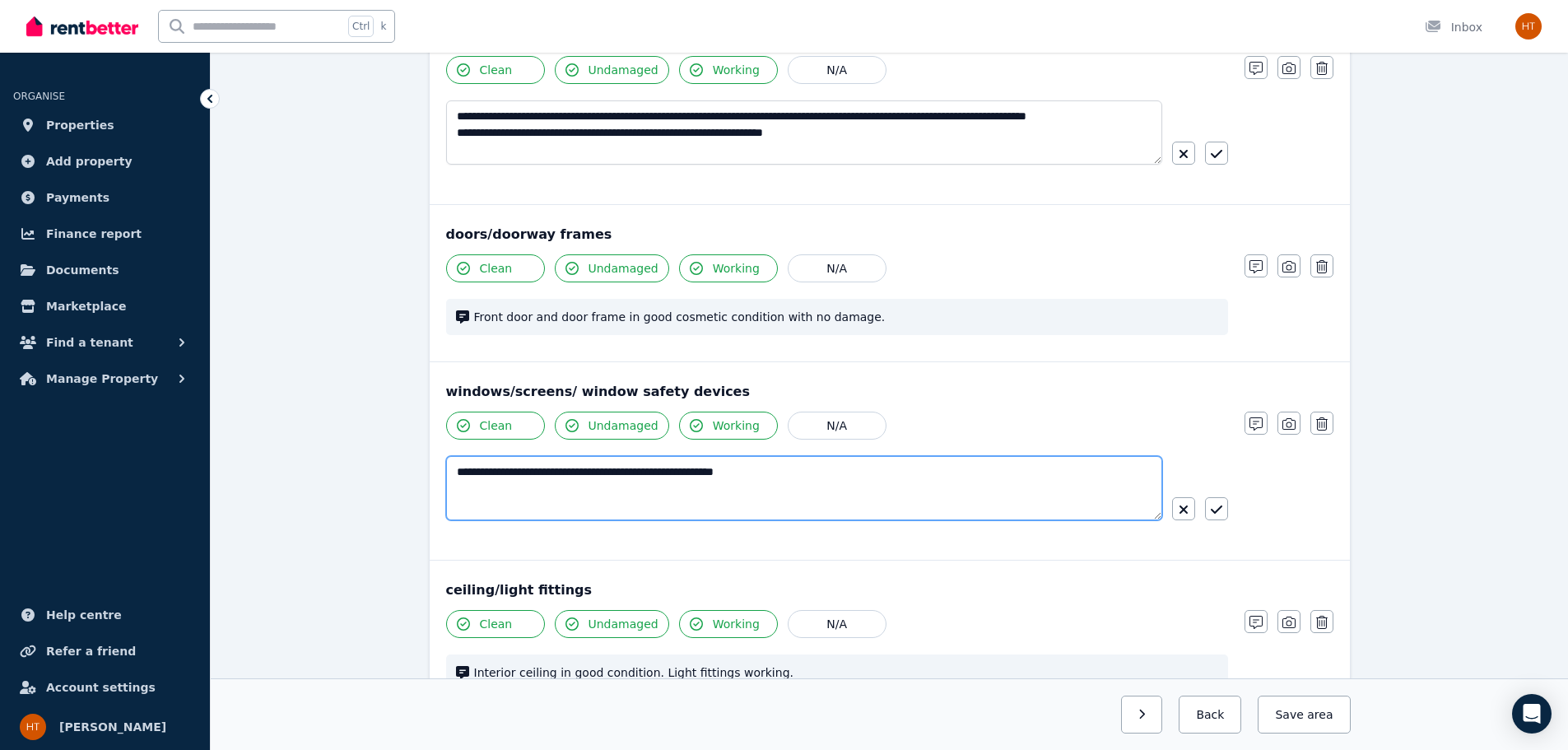
click at [821, 471] on textarea "**********" at bounding box center [804, 488] width 716 height 64
click at [793, 471] on textarea "**********" at bounding box center [804, 488] width 716 height 64
click at [984, 477] on textarea "**********" at bounding box center [804, 488] width 716 height 64
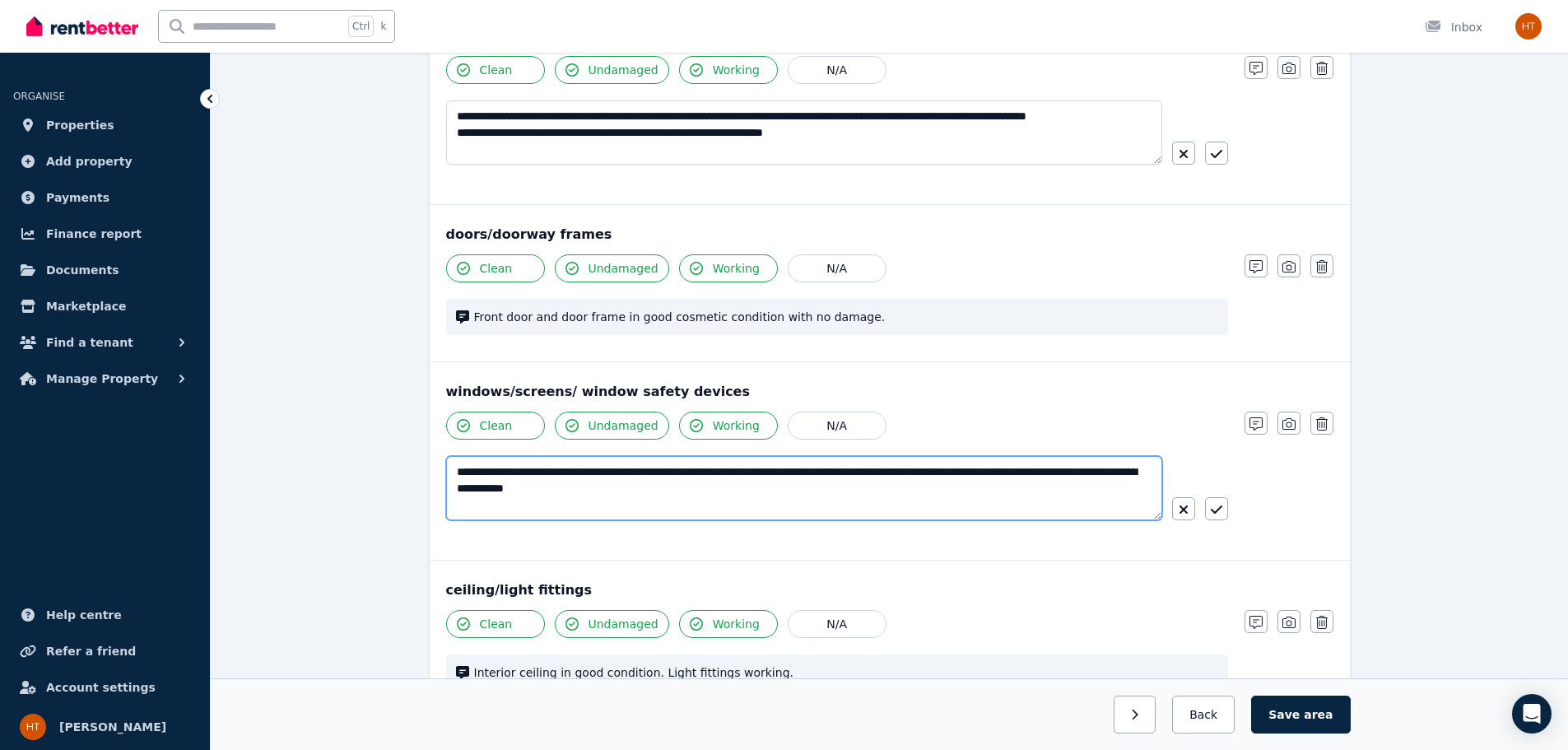
type textarea "**********"
click at [612, 424] on span "Undamaged" at bounding box center [623, 426] width 70 height 17
click at [570, 426] on icon "button" at bounding box center [571, 425] width 13 height 13
click at [713, 426] on span "Working" at bounding box center [736, 426] width 47 height 17
click at [916, 424] on div "Clean Undamaged Working N/A" at bounding box center [837, 426] width 782 height 28
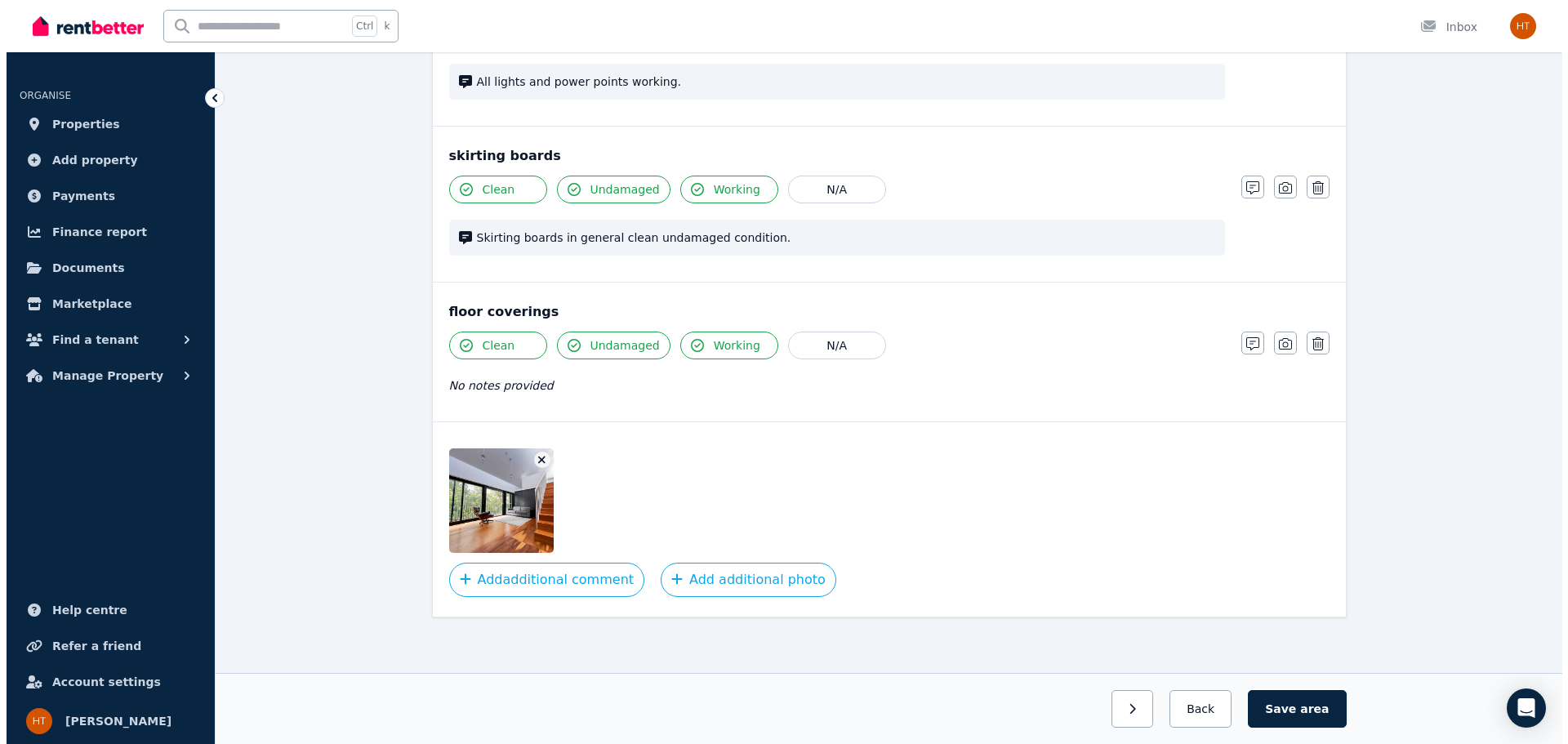
scroll to position [1144, 0]
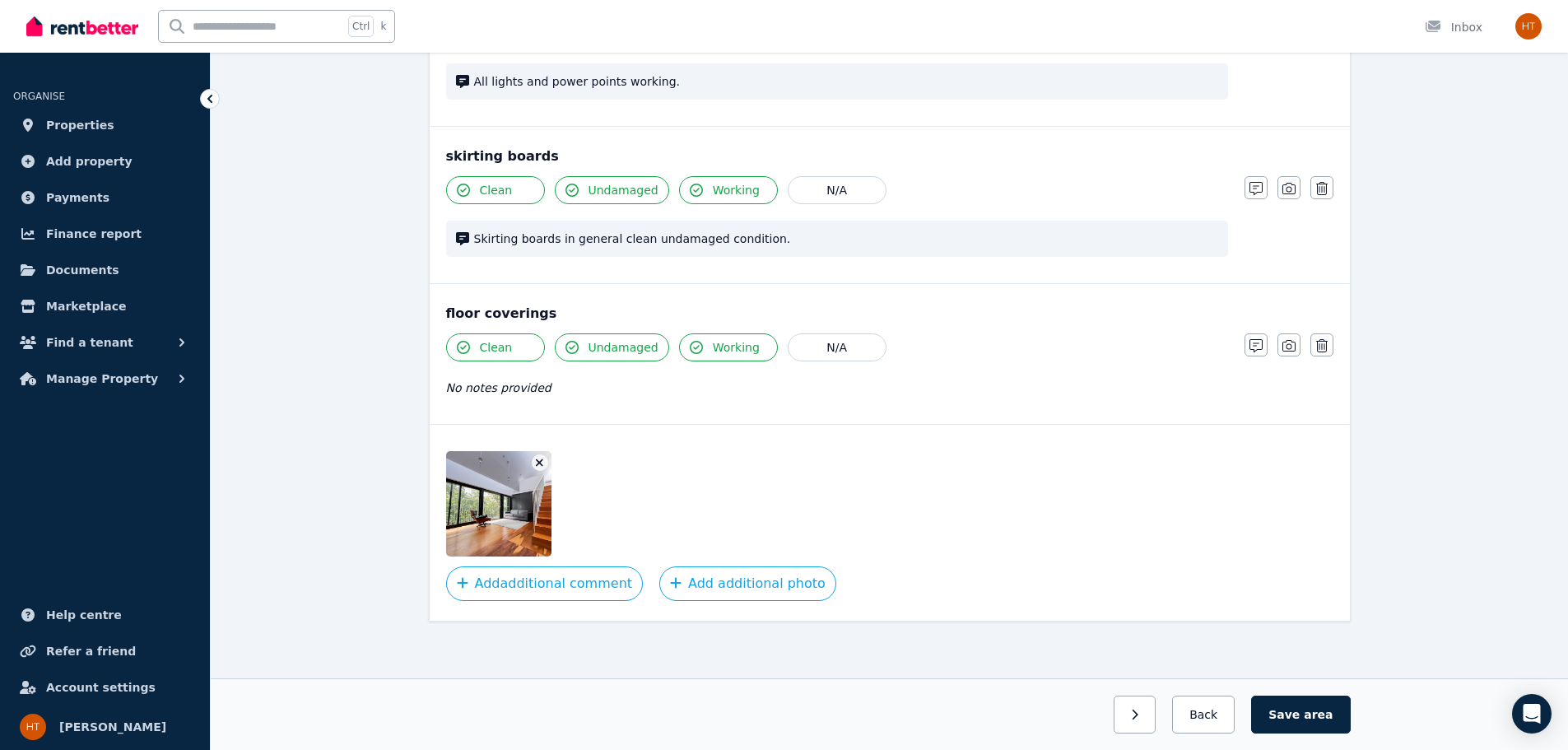
click at [535, 465] on icon "button" at bounding box center [539, 463] width 9 height 12
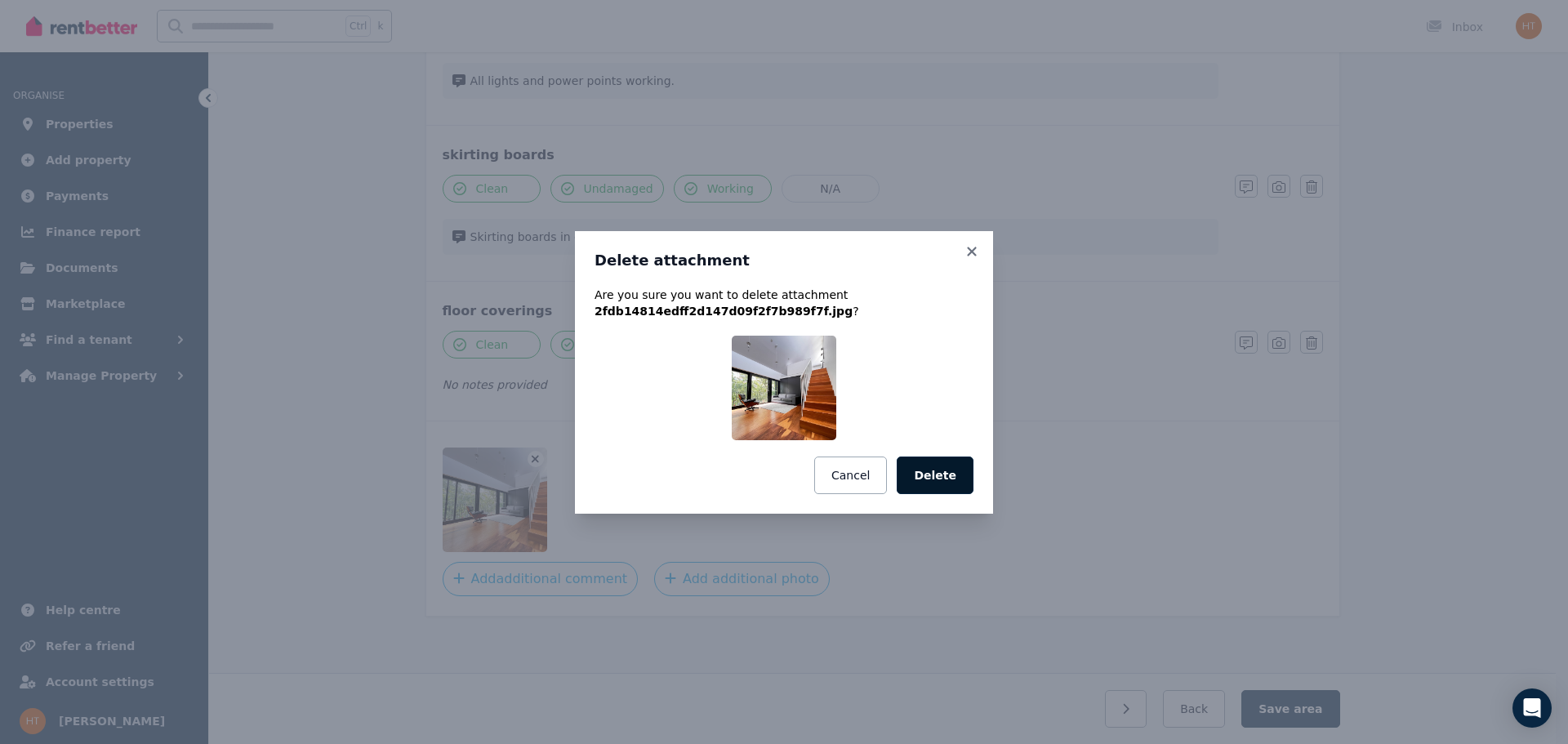
click at [933, 476] on button "Delete" at bounding box center [935, 475] width 77 height 37
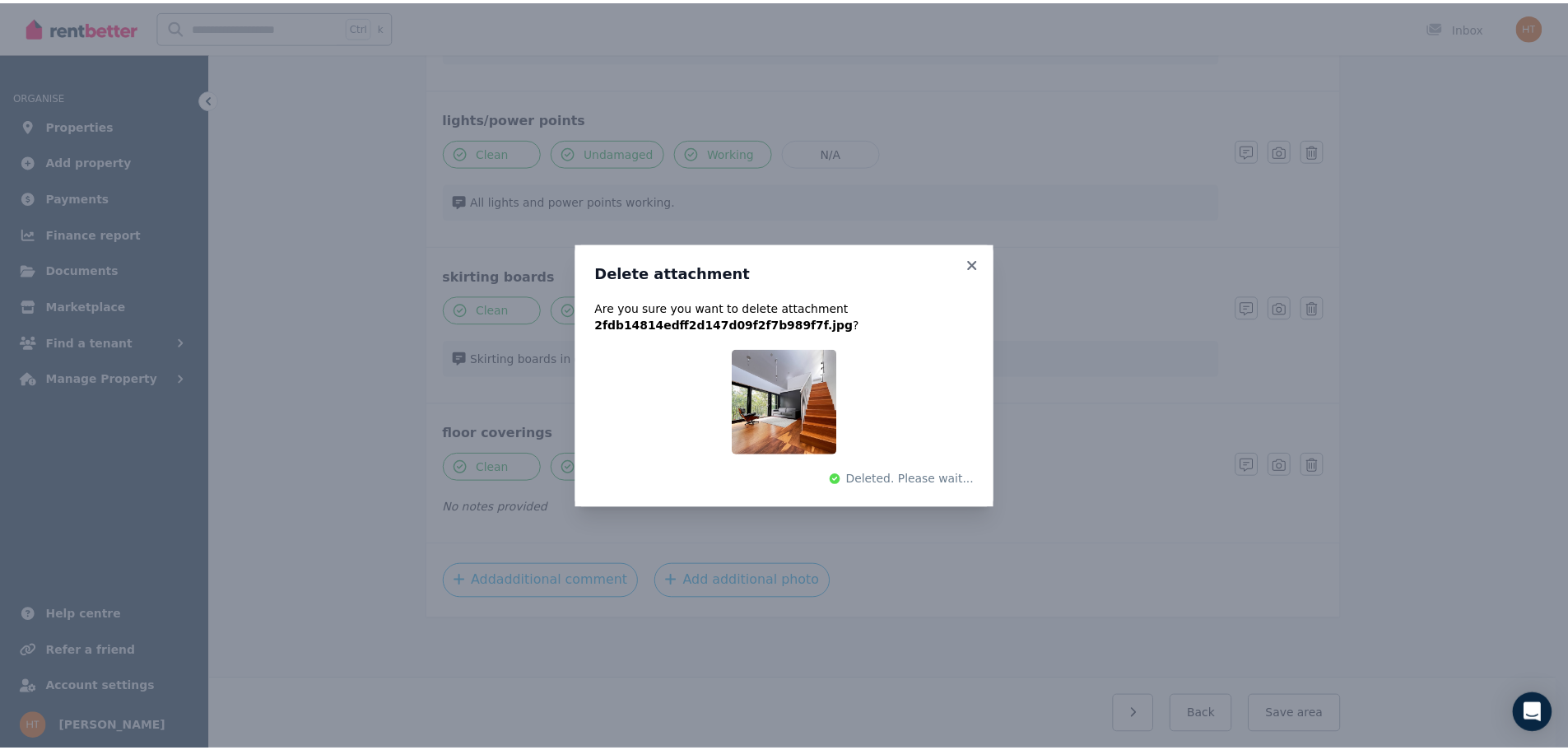
scroll to position [1033, 0]
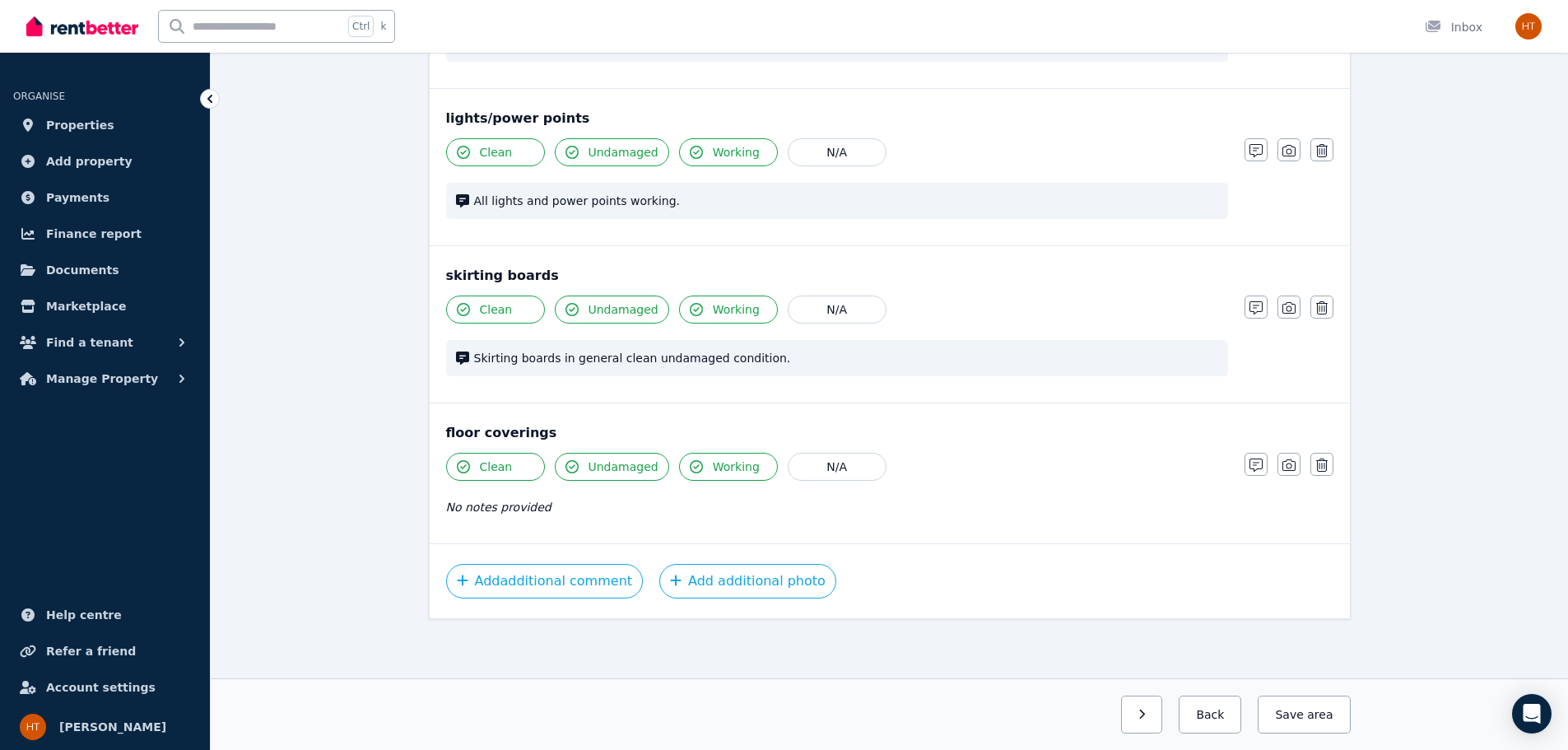
click at [605, 470] on span "Undamaged" at bounding box center [623, 466] width 70 height 17
click at [582, 507] on div "No notes provided" at bounding box center [837, 507] width 782 height 20
click at [525, 510] on span "No notes provided" at bounding box center [499, 507] width 105 height 13
click at [1250, 468] on icon "button" at bounding box center [1256, 464] width 13 height 13
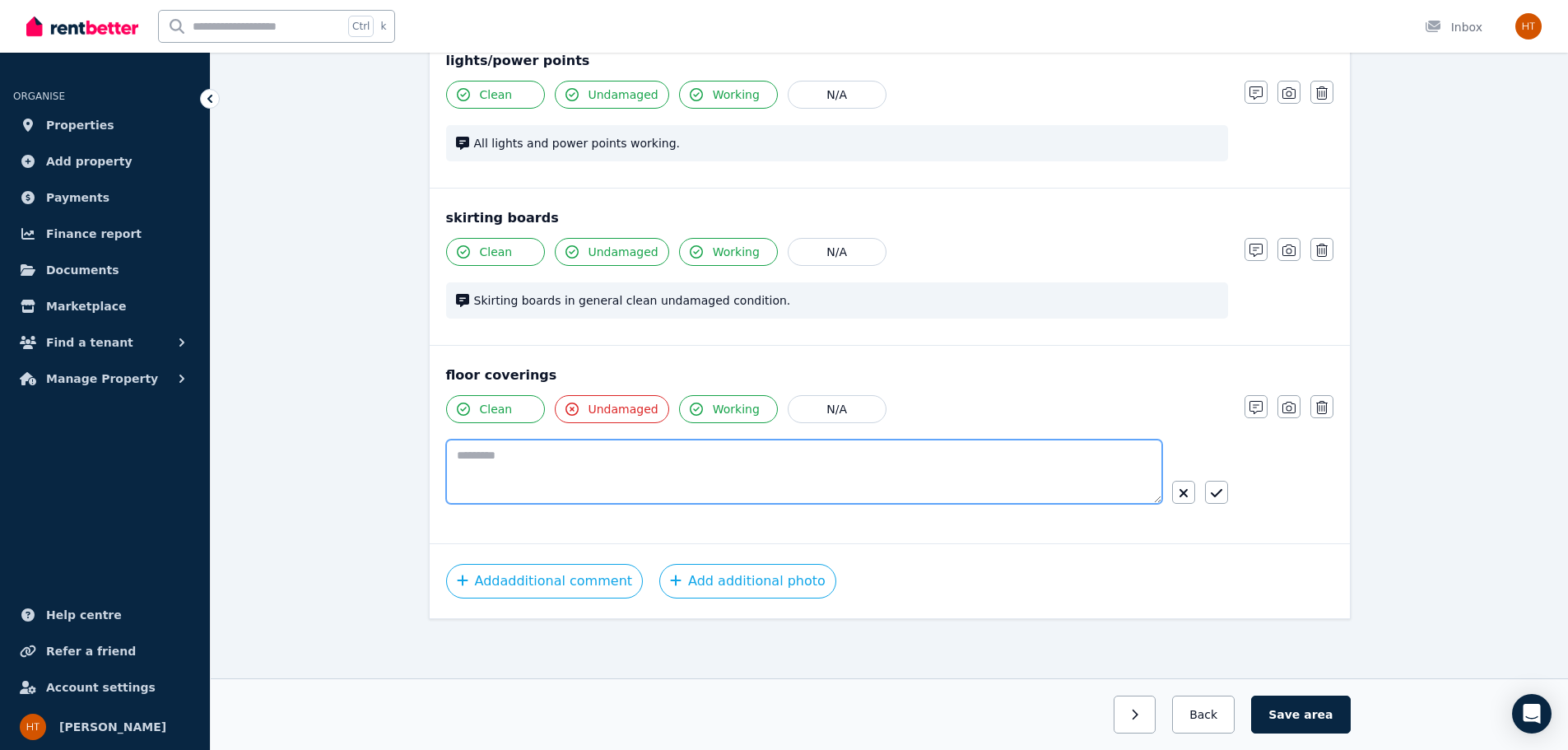
click at [575, 454] on textarea at bounding box center [804, 471] width 716 height 64
click at [501, 458] on textarea "**********" at bounding box center [804, 471] width 716 height 64
click at [494, 456] on textarea "**********" at bounding box center [804, 471] width 716 height 64
click at [628, 453] on textarea "**********" at bounding box center [804, 471] width 716 height 64
type textarea "**********"
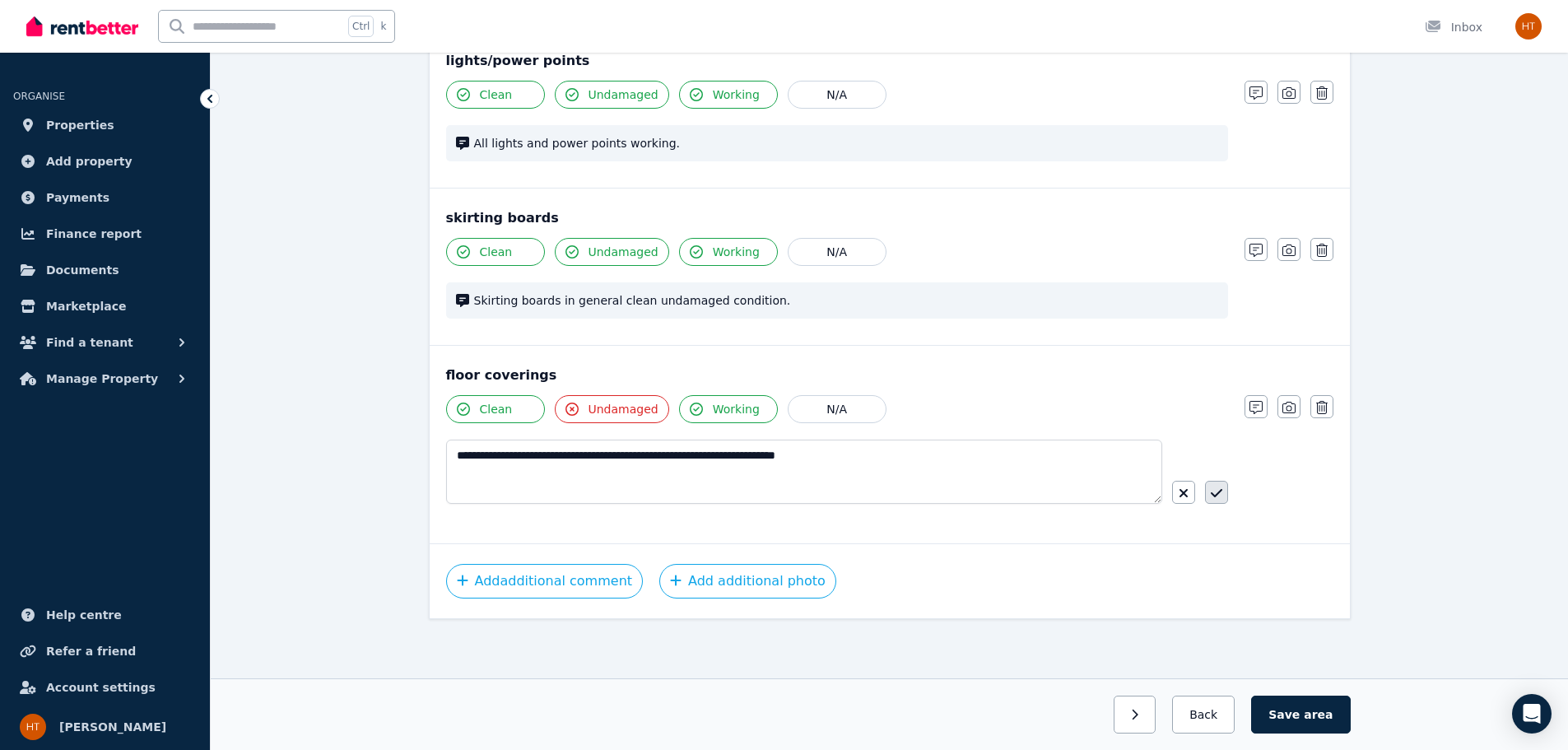
click at [1221, 496] on icon "button" at bounding box center [1217, 492] width 12 height 13
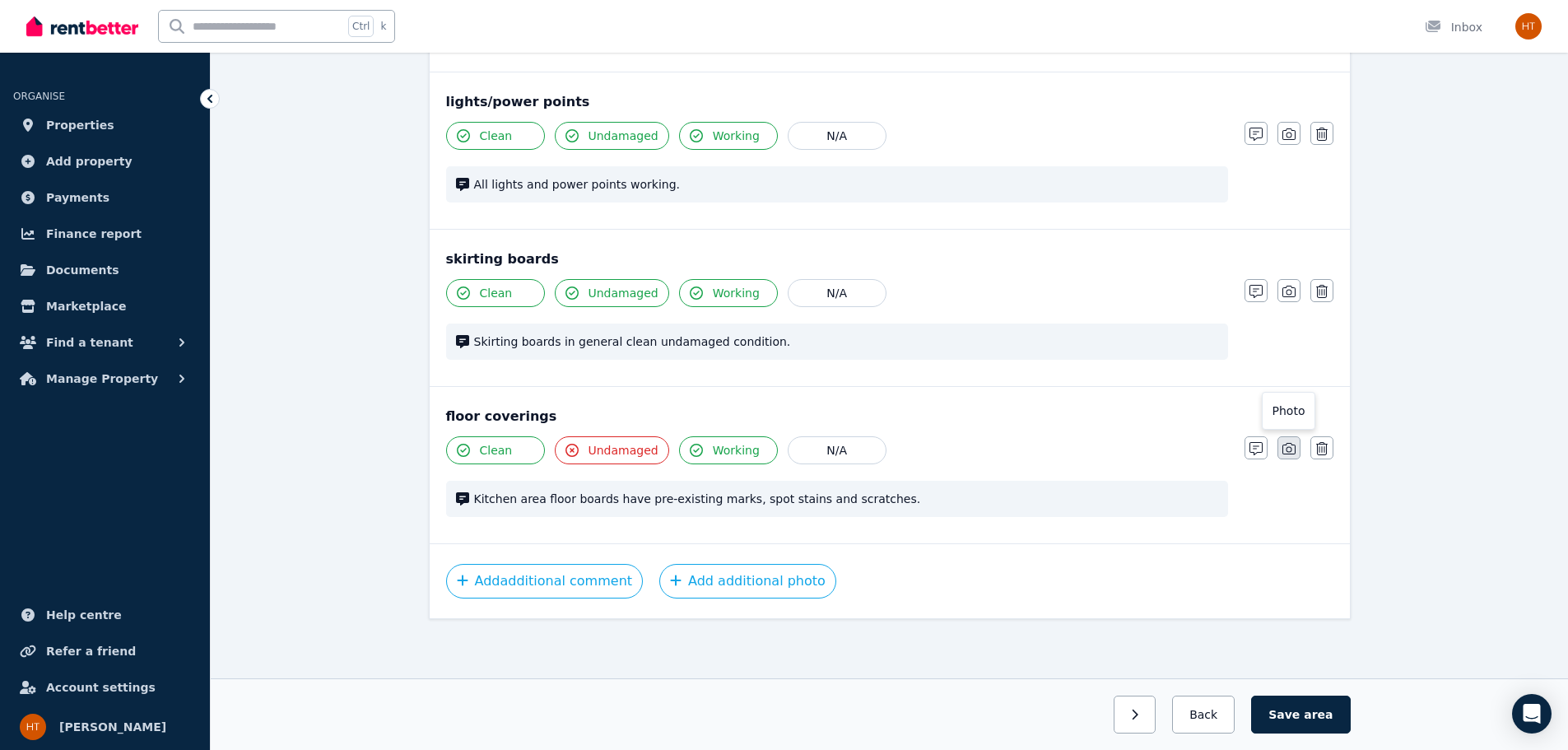
click at [1288, 450] on icon "button" at bounding box center [1288, 448] width 13 height 13
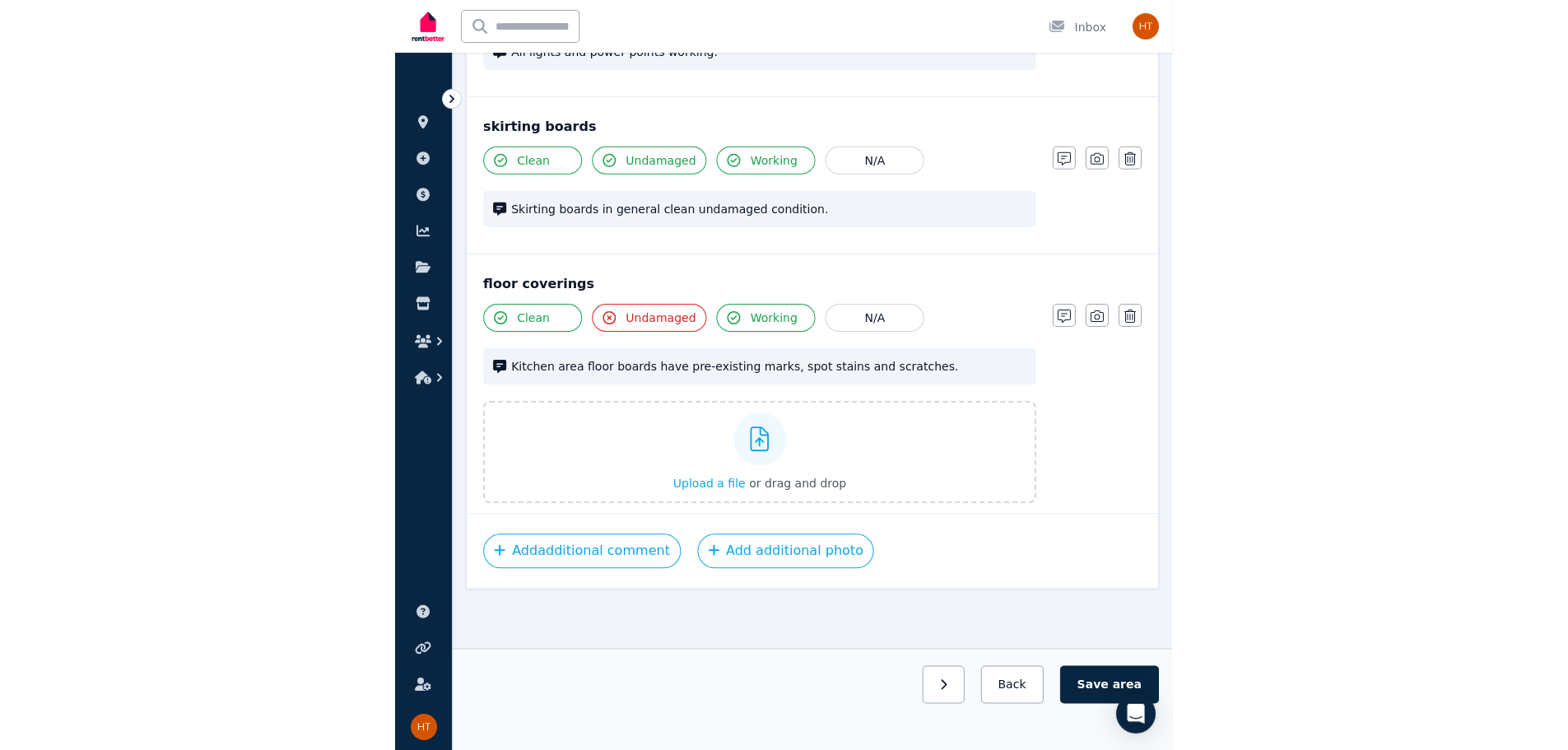
scroll to position [1152, 0]
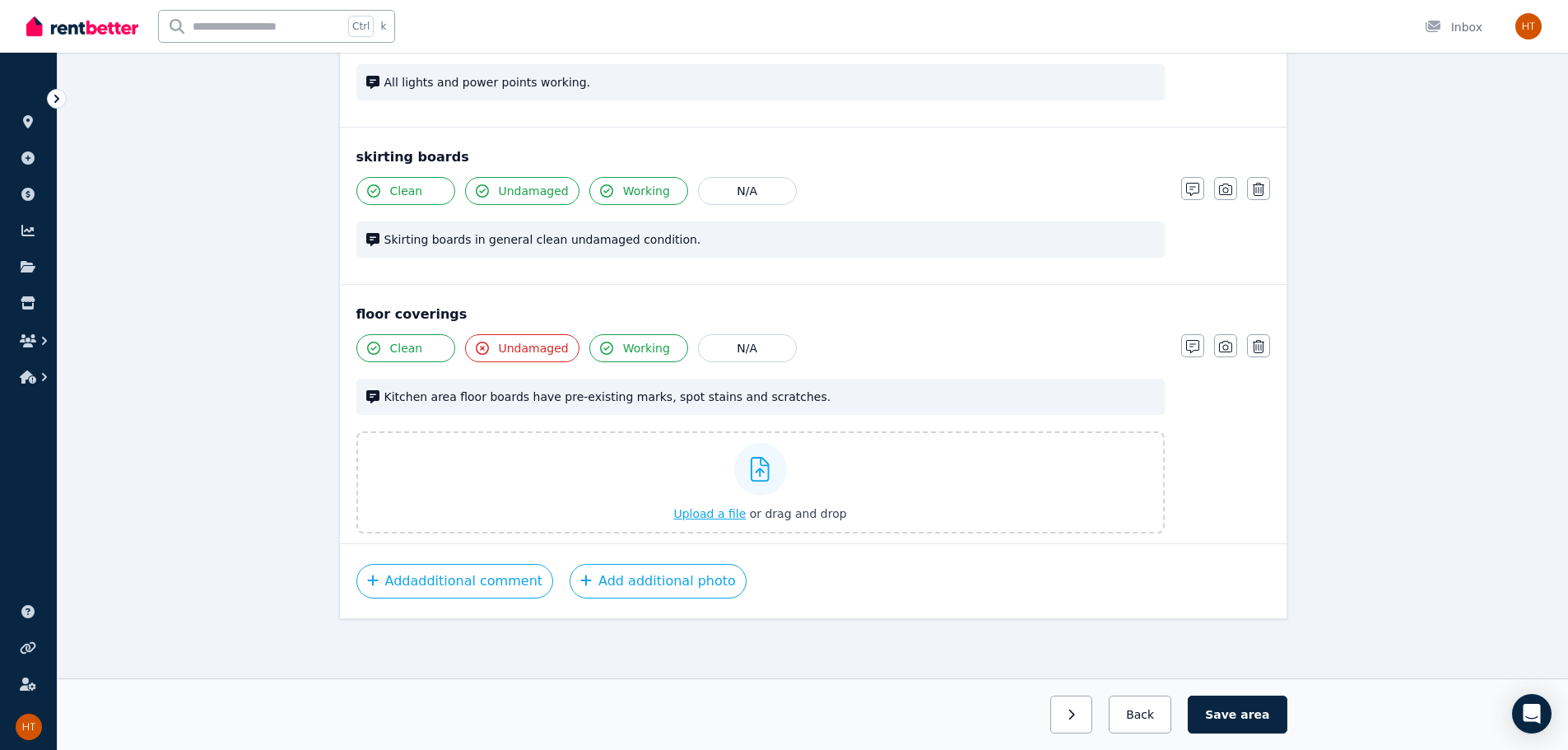
click at [716, 517] on span "Upload a file" at bounding box center [709, 513] width 72 height 13
click at [829, 393] on span "Kitchen area floor boards have pre-existing marks, spot stains and scratches." at bounding box center [770, 397] width 771 height 17
click at [1194, 345] on icon "button" at bounding box center [1192, 346] width 13 height 13
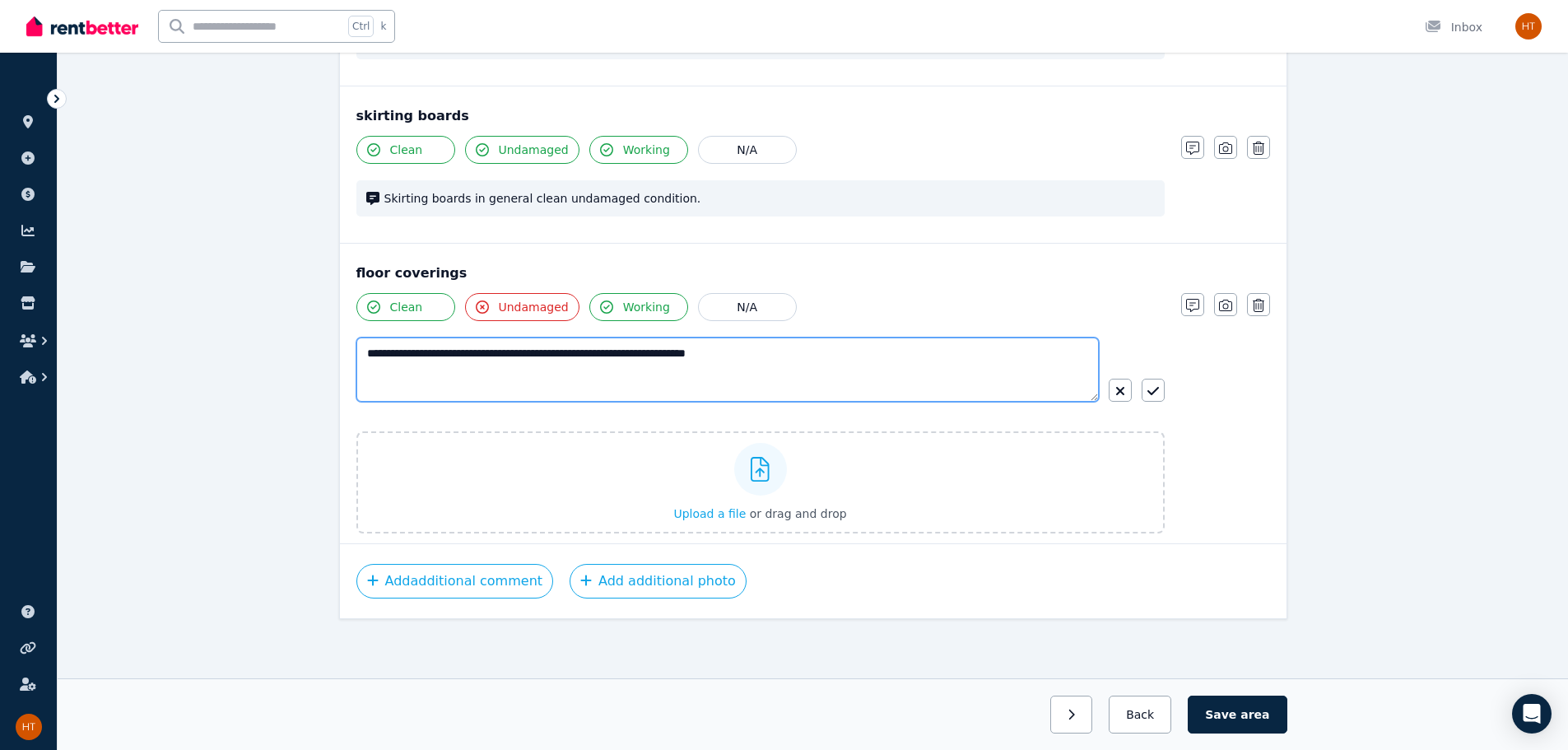
click at [807, 355] on textarea "**********" at bounding box center [727, 369] width 742 height 64
click at [932, 352] on textarea "**********" at bounding box center [727, 369] width 742 height 64
type textarea "**********"
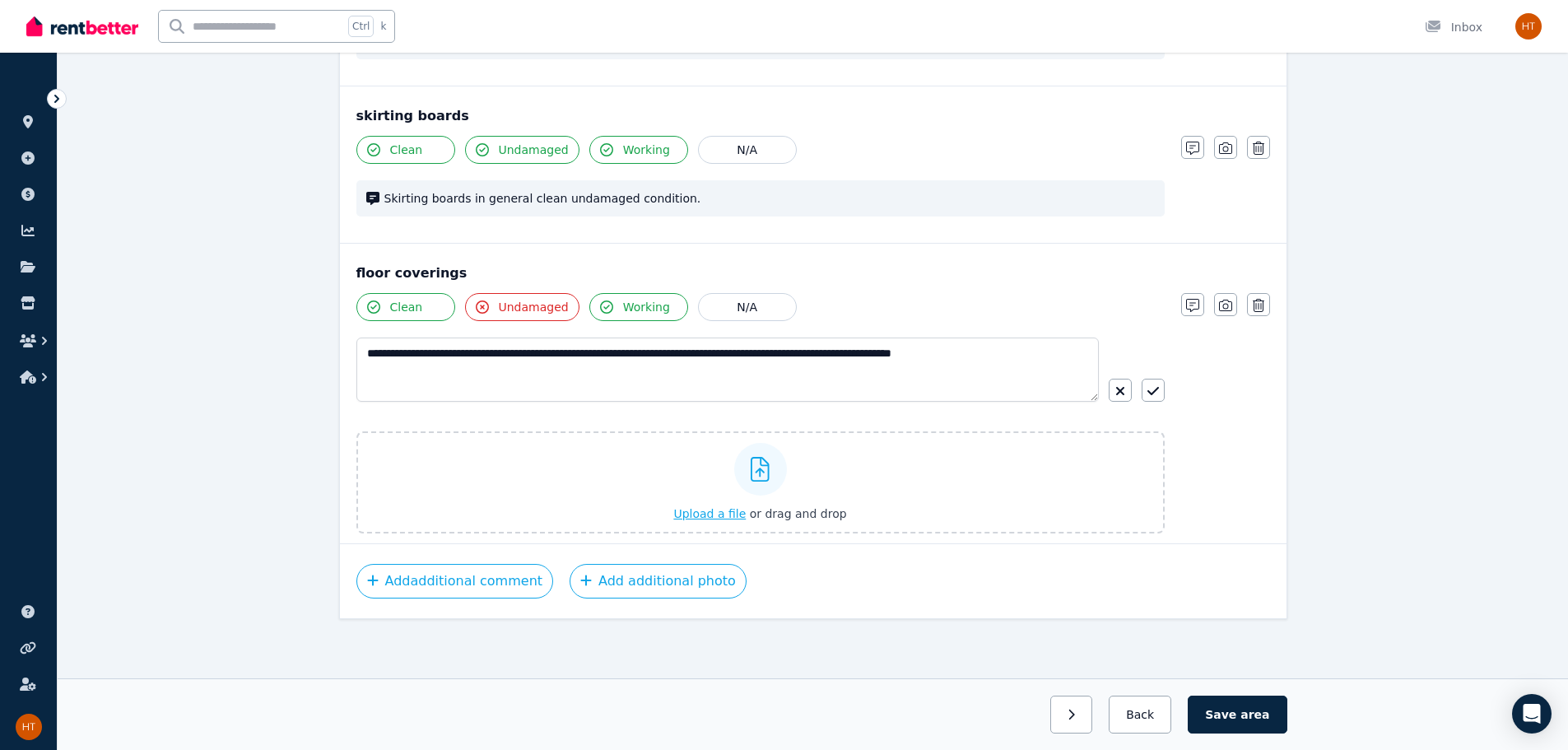
click at [708, 514] on span "Upload a file" at bounding box center [709, 513] width 72 height 13
